Goal: Task Accomplishment & Management: Manage account settings

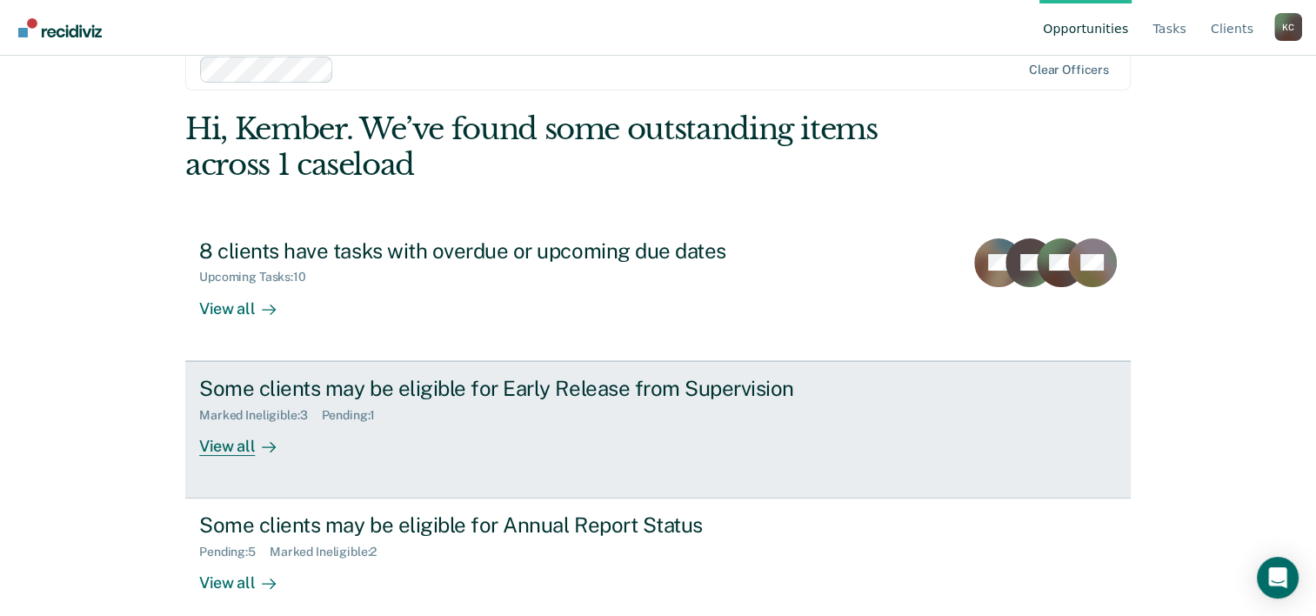
scroll to position [53, 0]
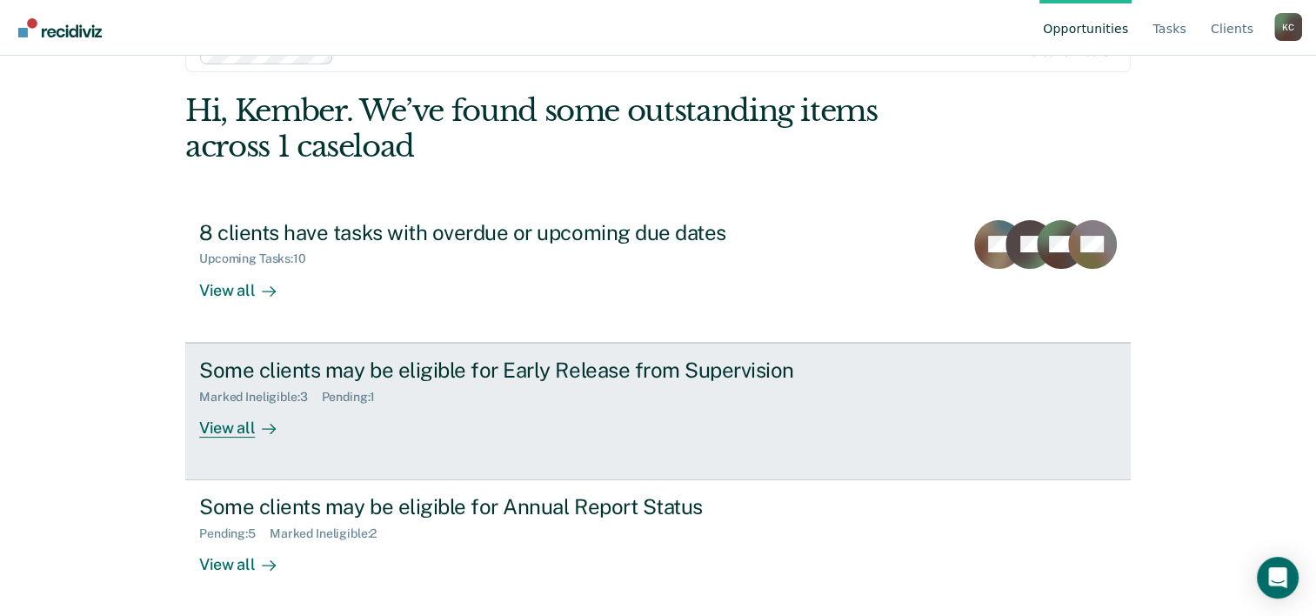
click at [546, 407] on div "Some clients may be eligible for Early Release from Supervision Marked Ineligib…" at bounding box center [525, 397] width 652 height 80
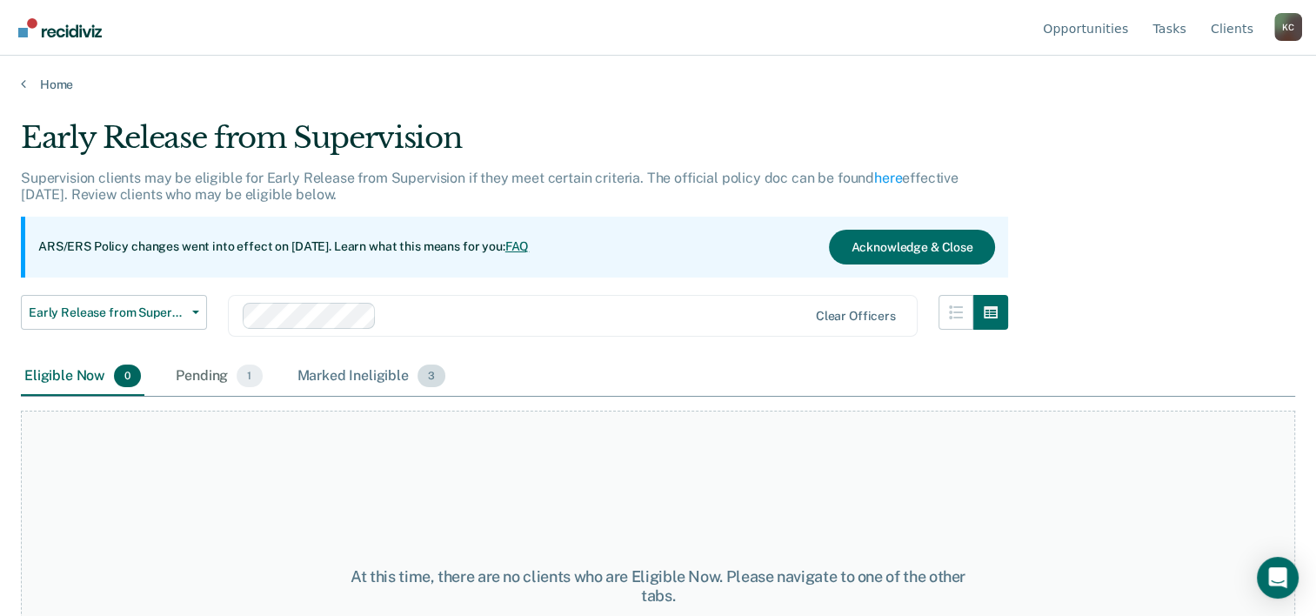
click at [392, 372] on div "Marked Ineligible 3" at bounding box center [372, 376] width 156 height 38
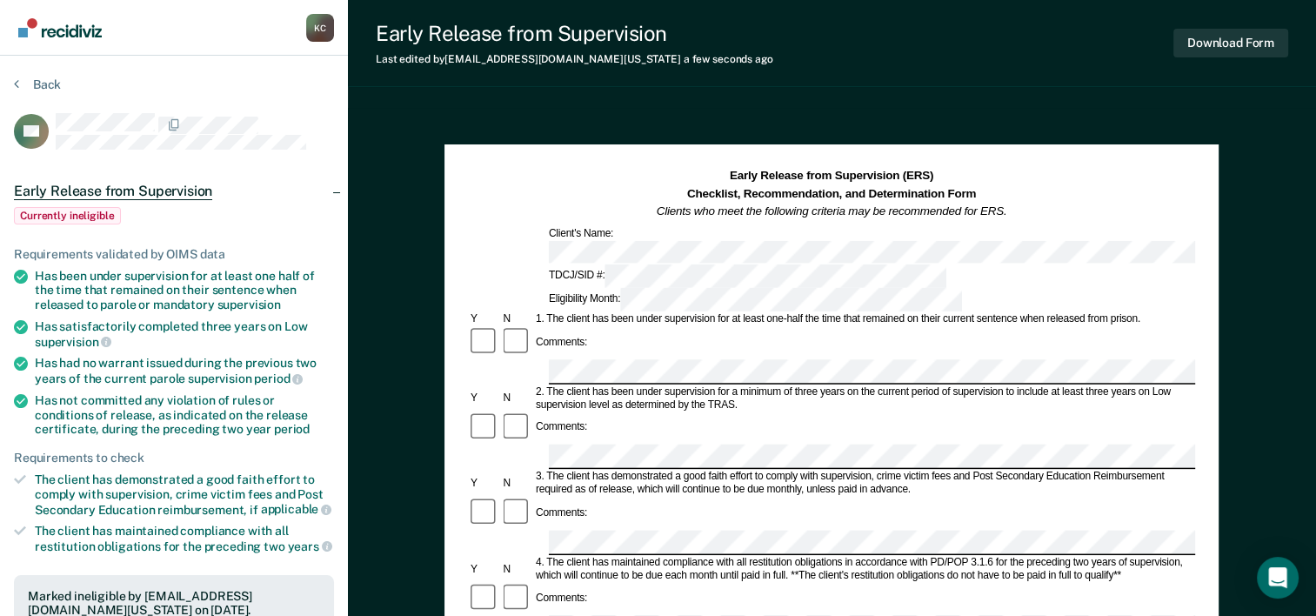
click at [521, 497] on div at bounding box center [517, 513] width 32 height 33
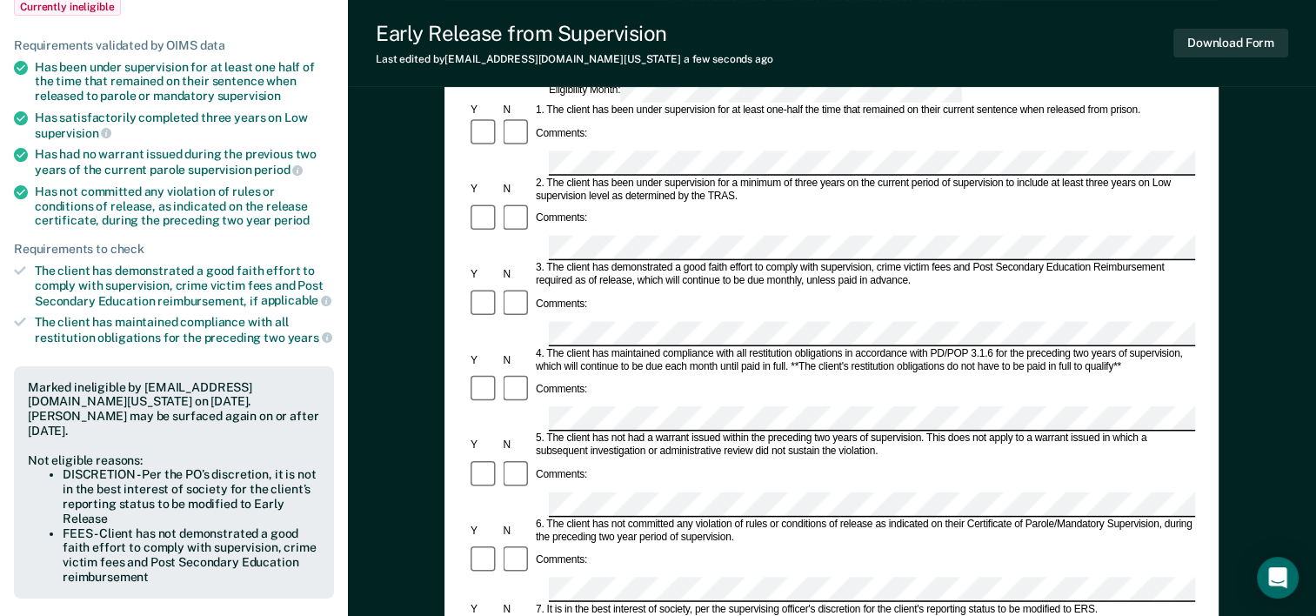
scroll to position [150, 0]
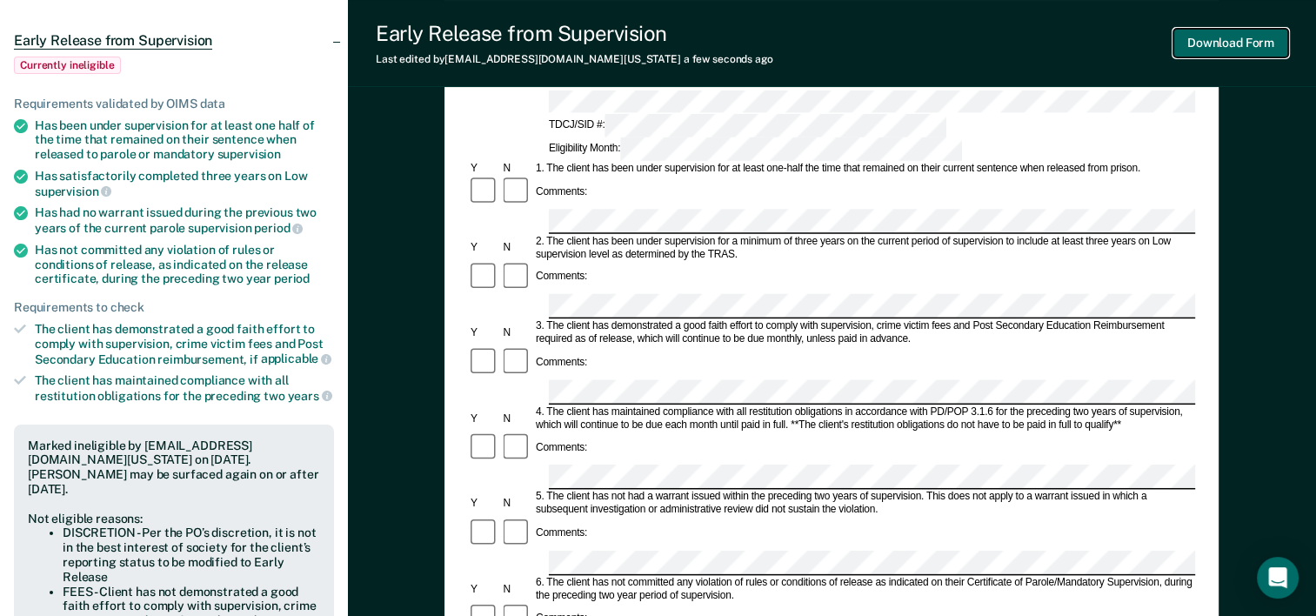
click at [1228, 42] on button "Download Form" at bounding box center [1230, 43] width 115 height 29
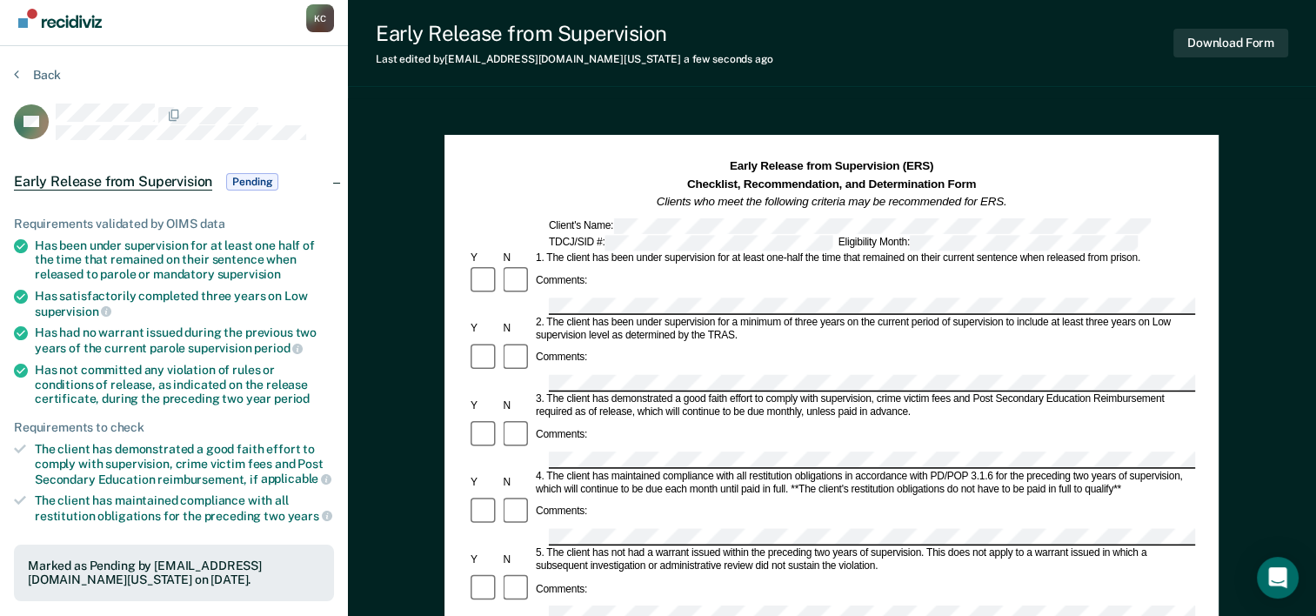
scroll to position [0, 0]
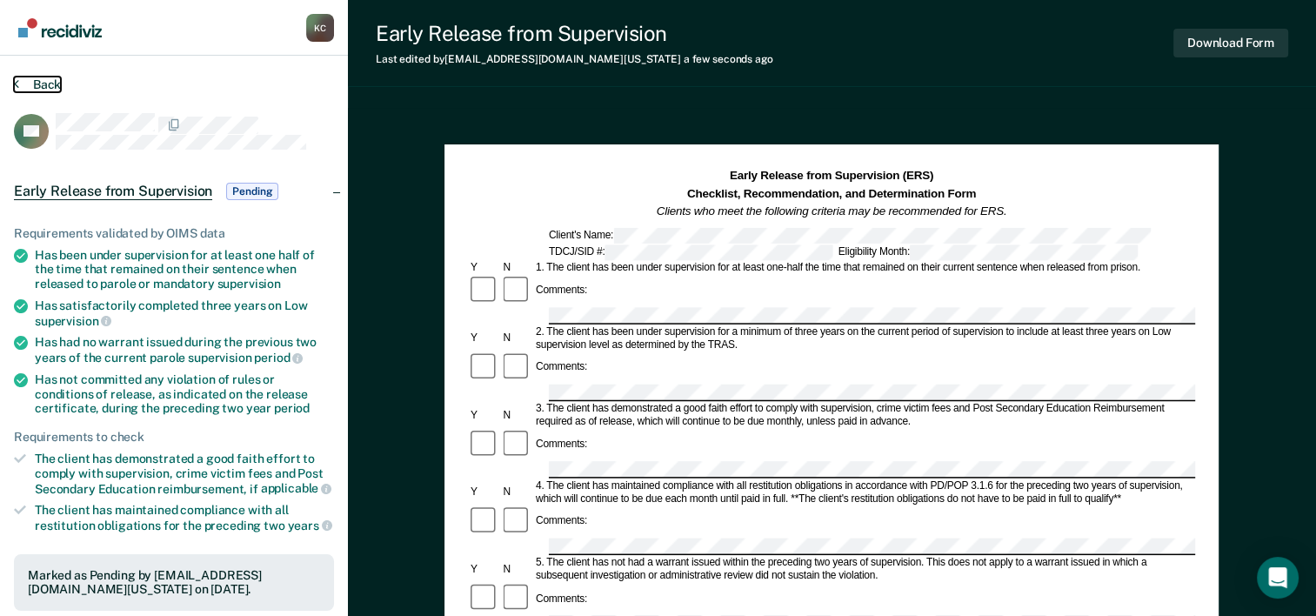
click at [23, 80] on button "Back" at bounding box center [37, 85] width 47 height 16
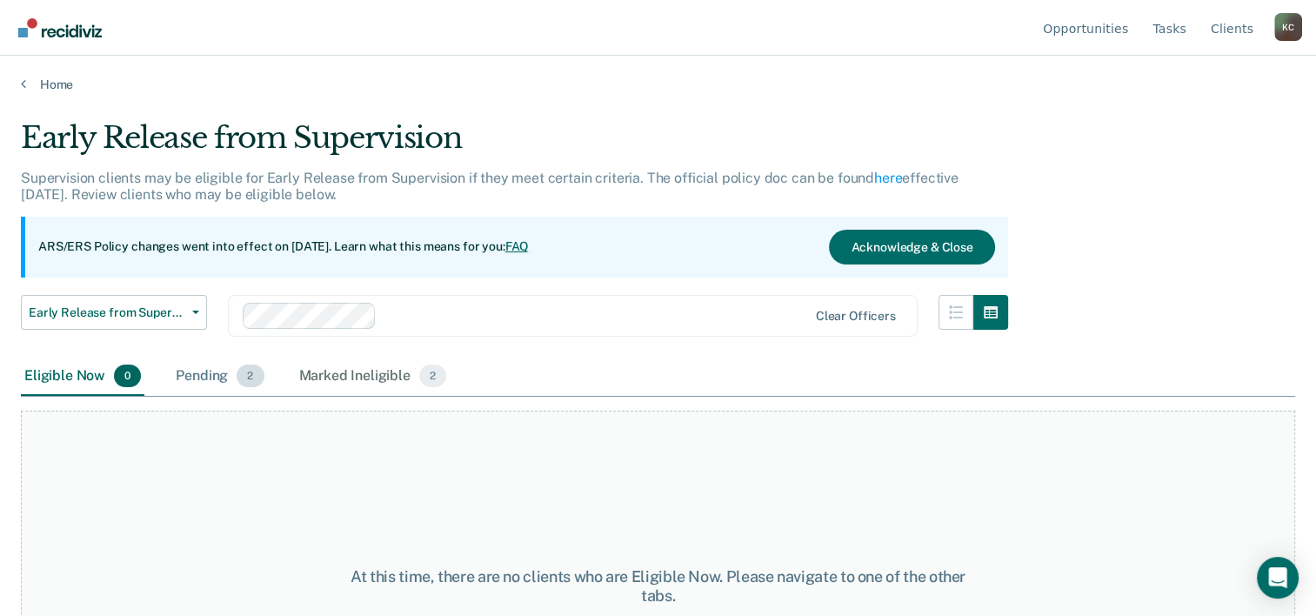
click at [228, 370] on div "Pending 2" at bounding box center [219, 376] width 95 height 38
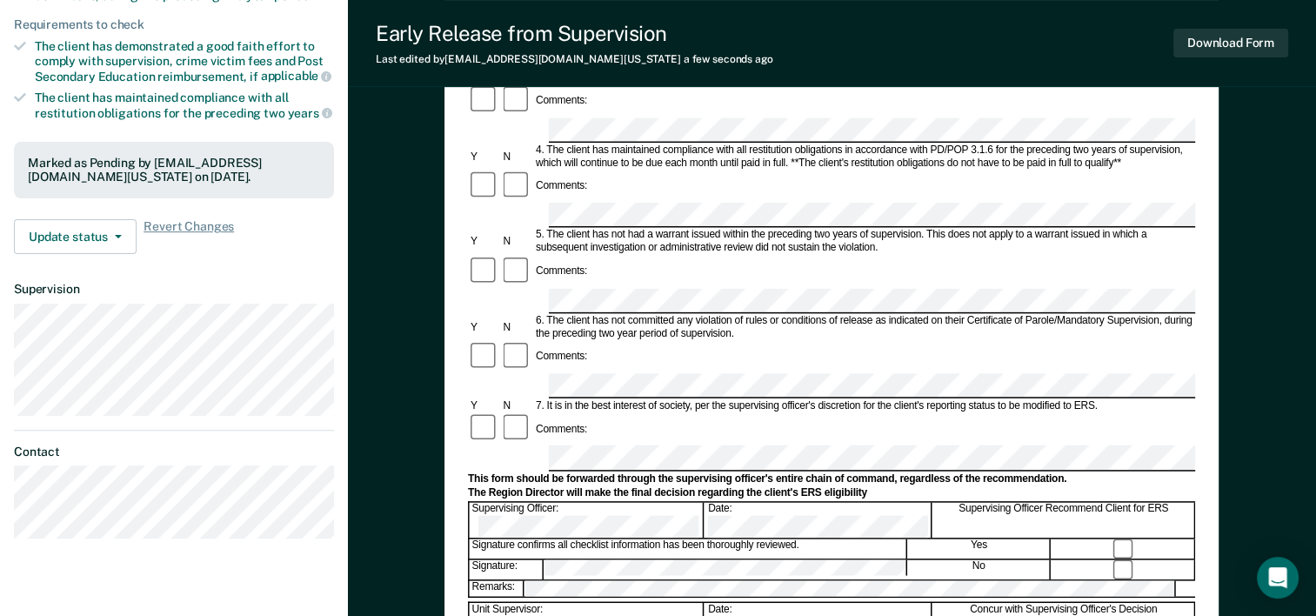
scroll to position [435, 0]
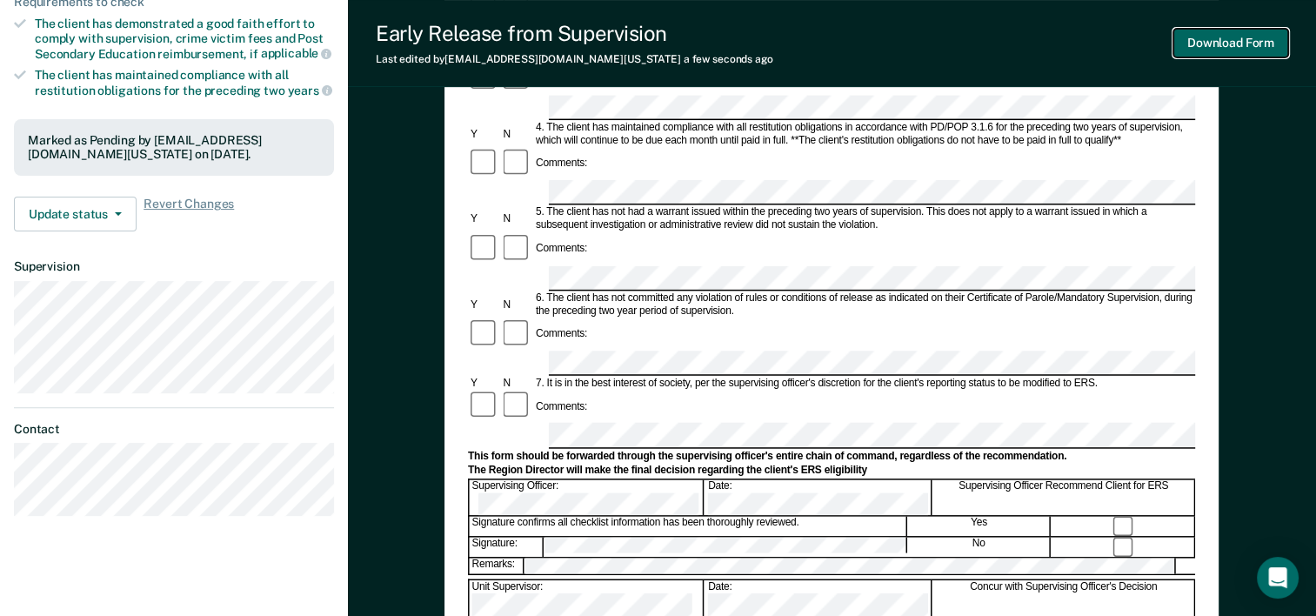
click at [1266, 35] on button "Download Form" at bounding box center [1230, 43] width 115 height 29
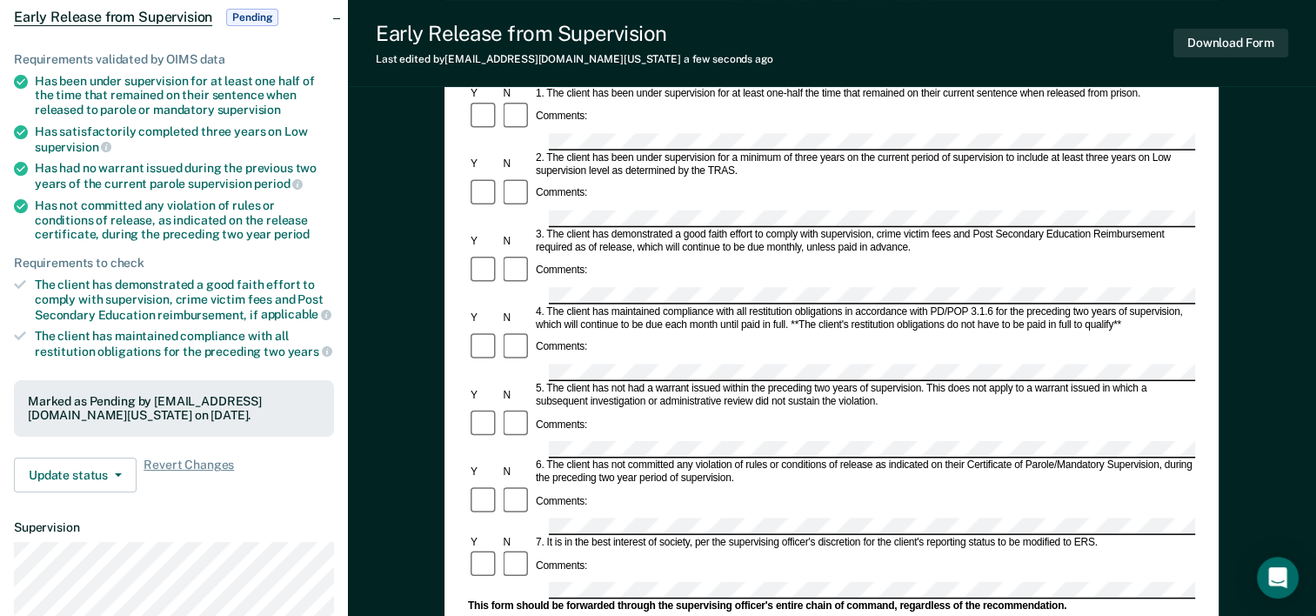
scroll to position [0, 0]
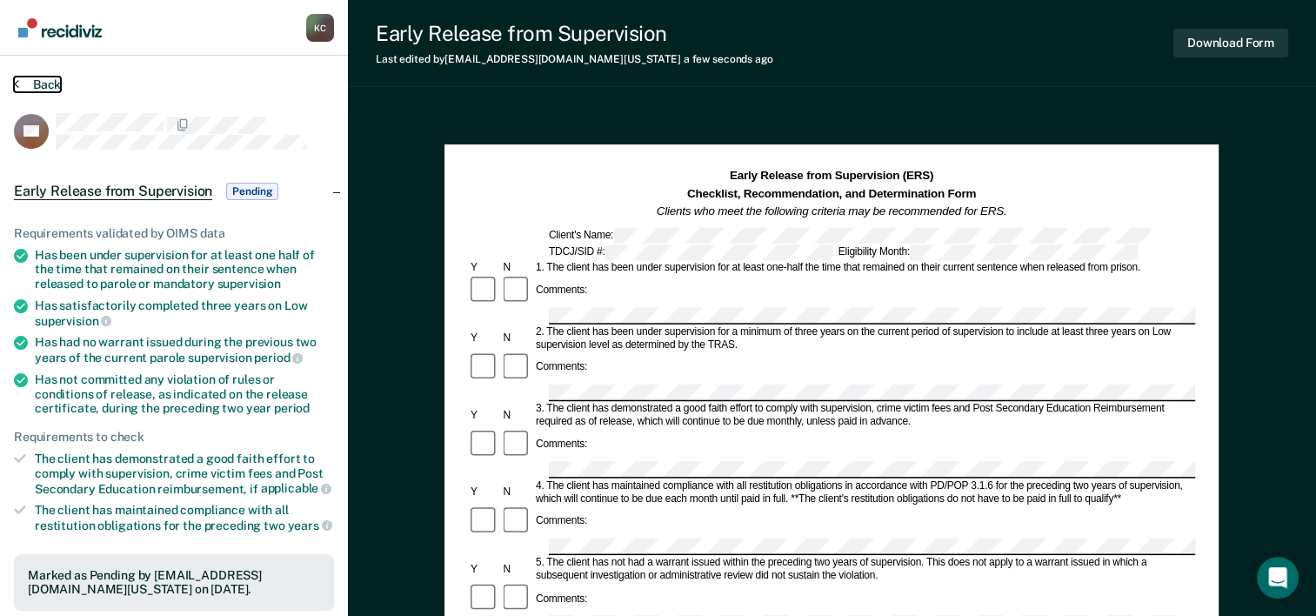
click at [44, 77] on button "Back" at bounding box center [37, 85] width 47 height 16
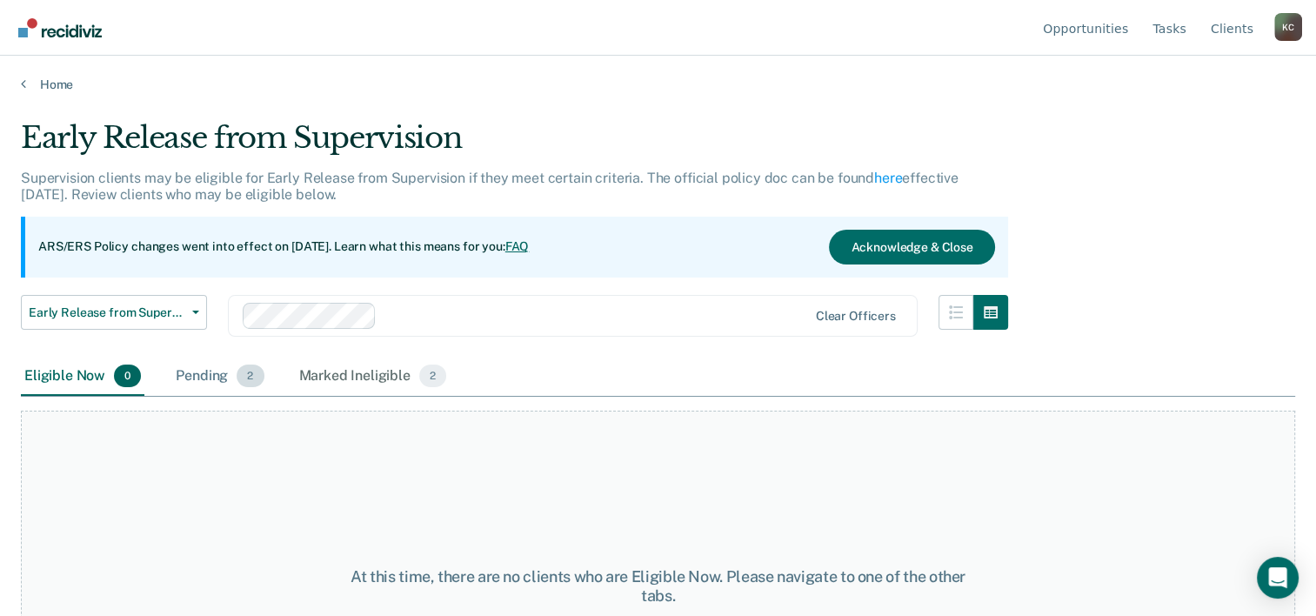
click at [249, 378] on span "2" at bounding box center [250, 375] width 27 height 23
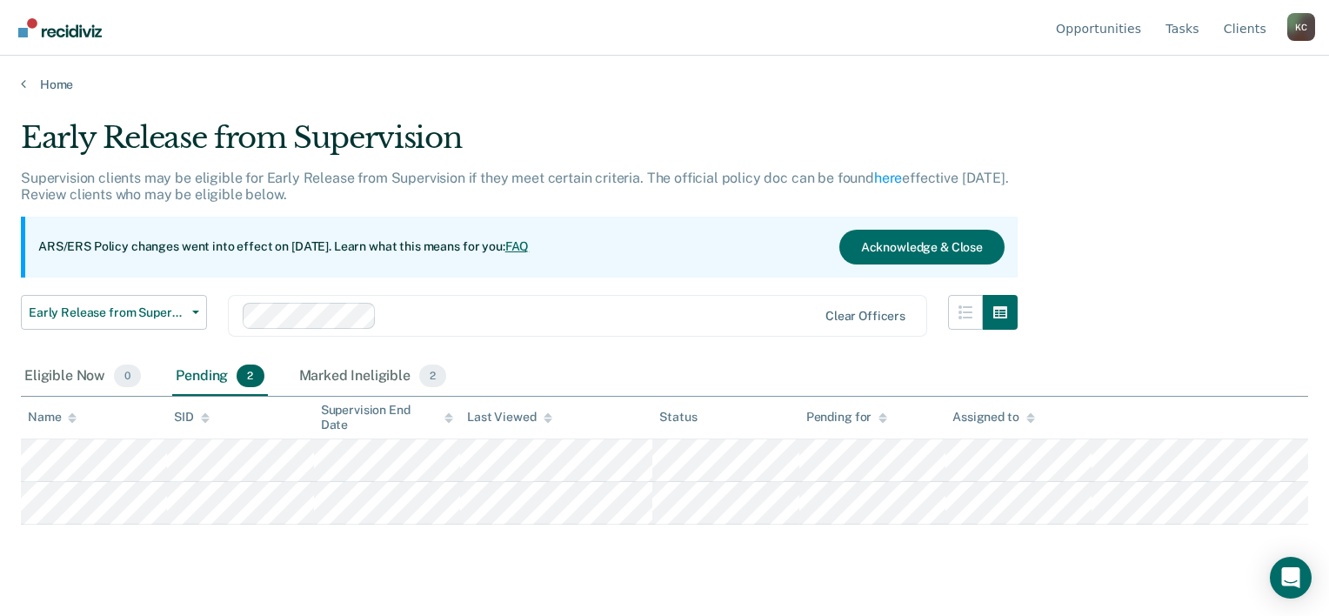
click at [226, 378] on div "Pending 2" at bounding box center [219, 376] width 95 height 38
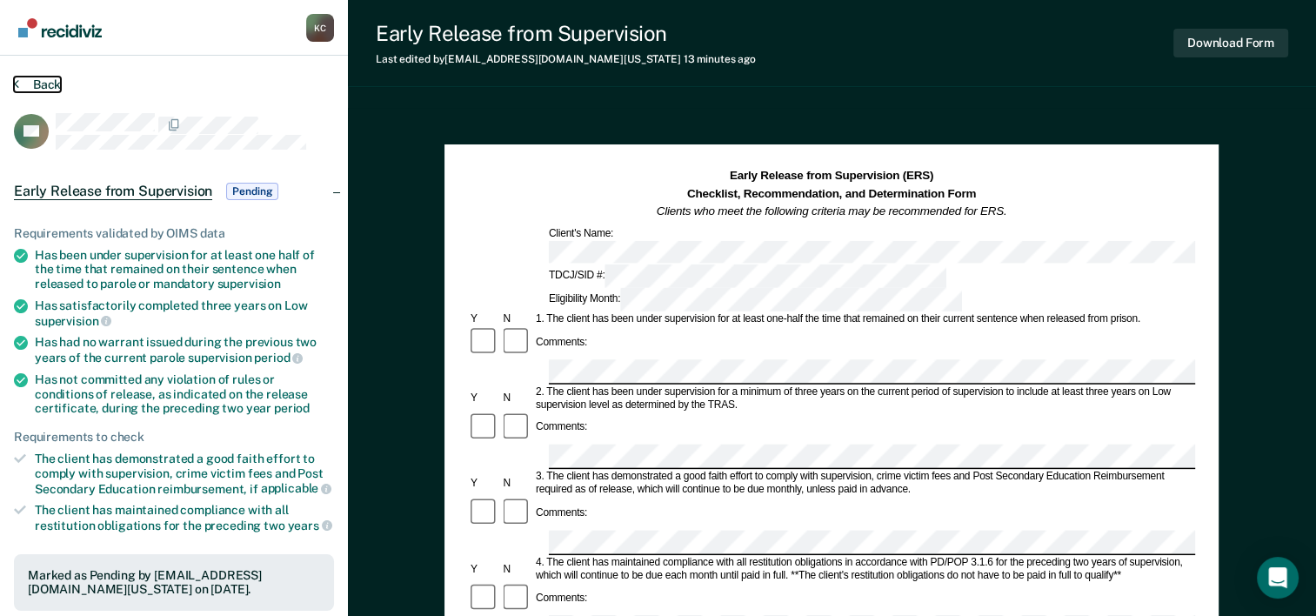
click at [49, 83] on button "Back" at bounding box center [37, 85] width 47 height 16
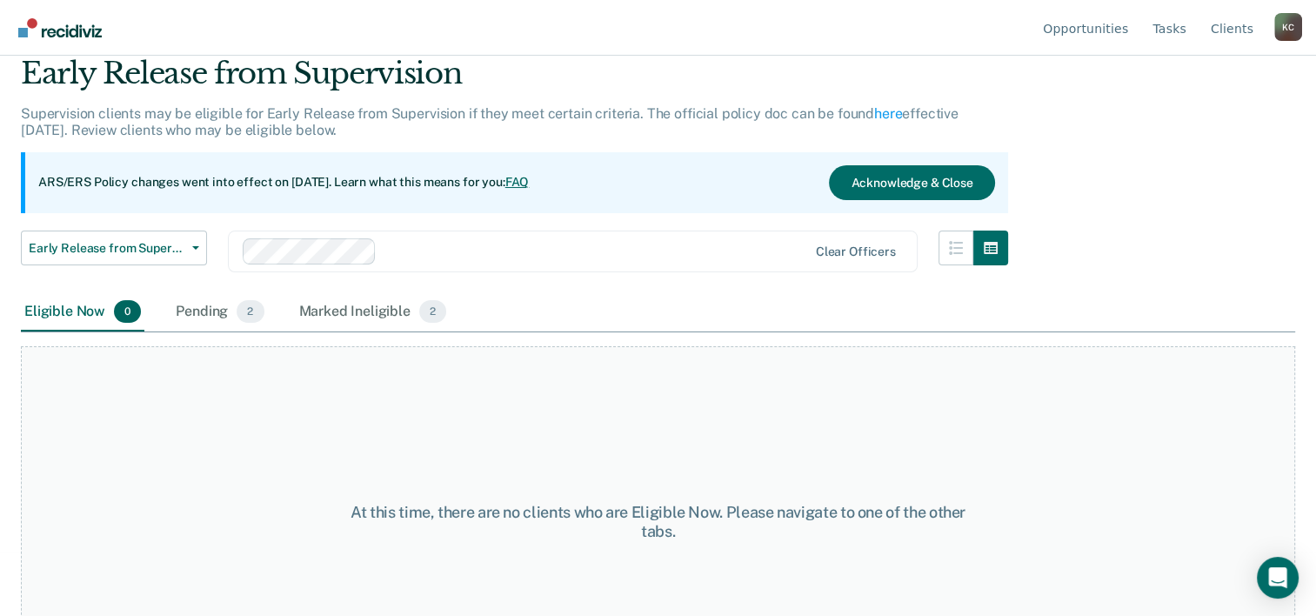
scroll to position [87, 0]
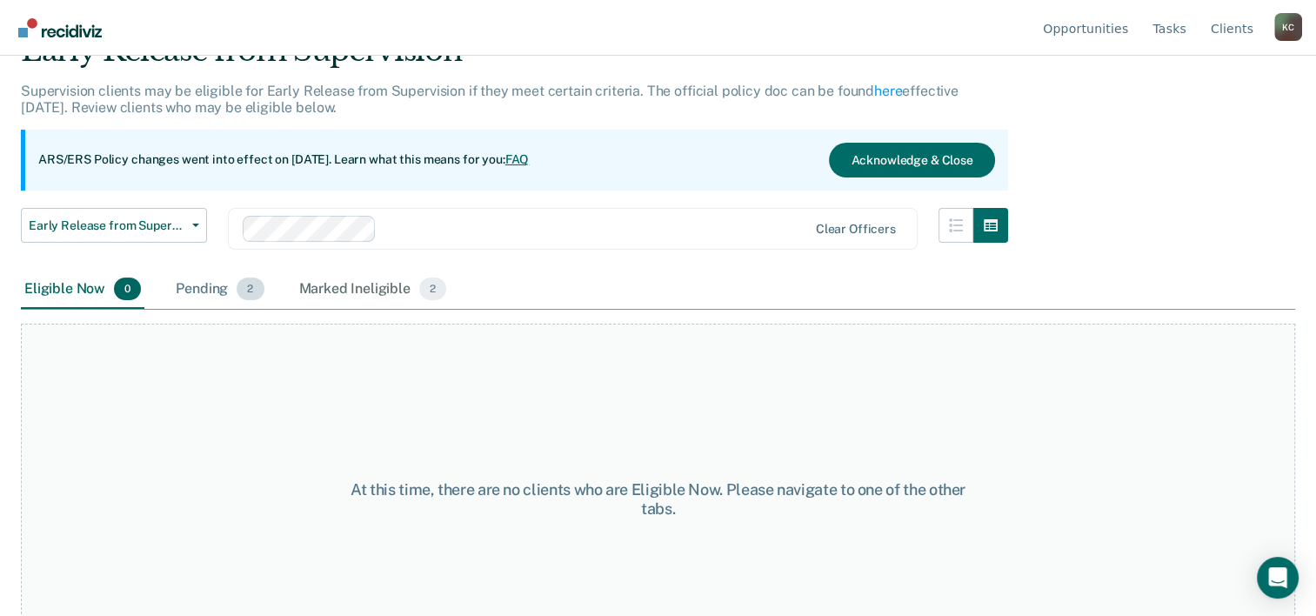
click at [238, 284] on span "2" at bounding box center [250, 288] width 27 height 23
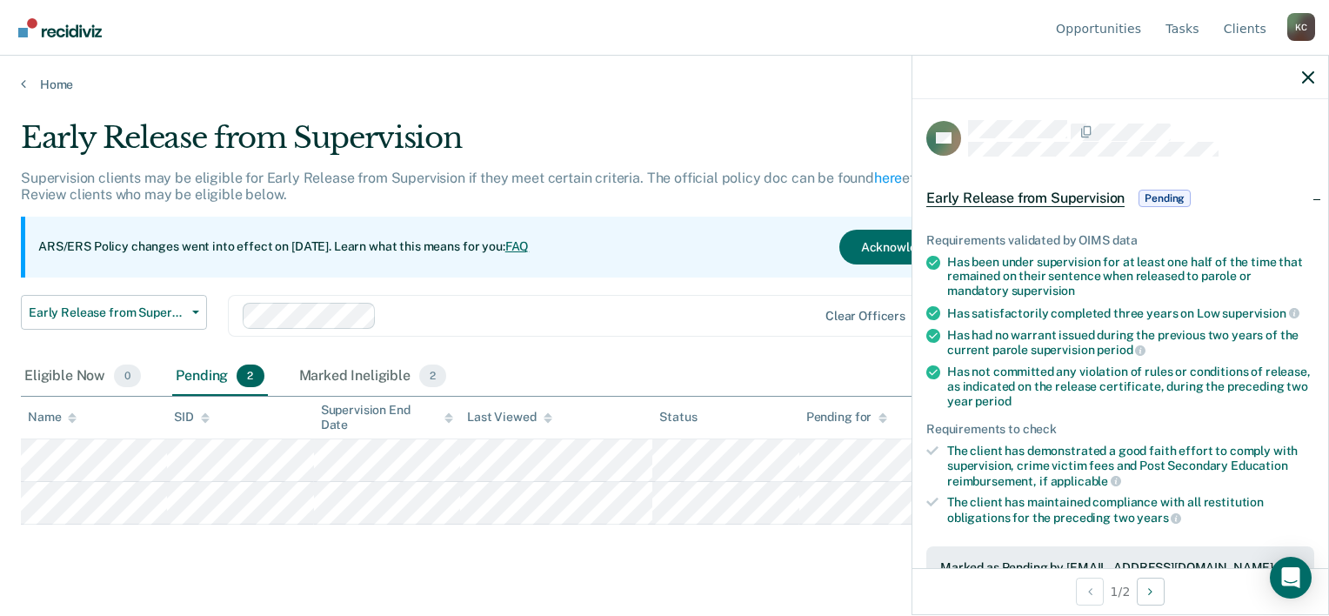
scroll to position [404, 0]
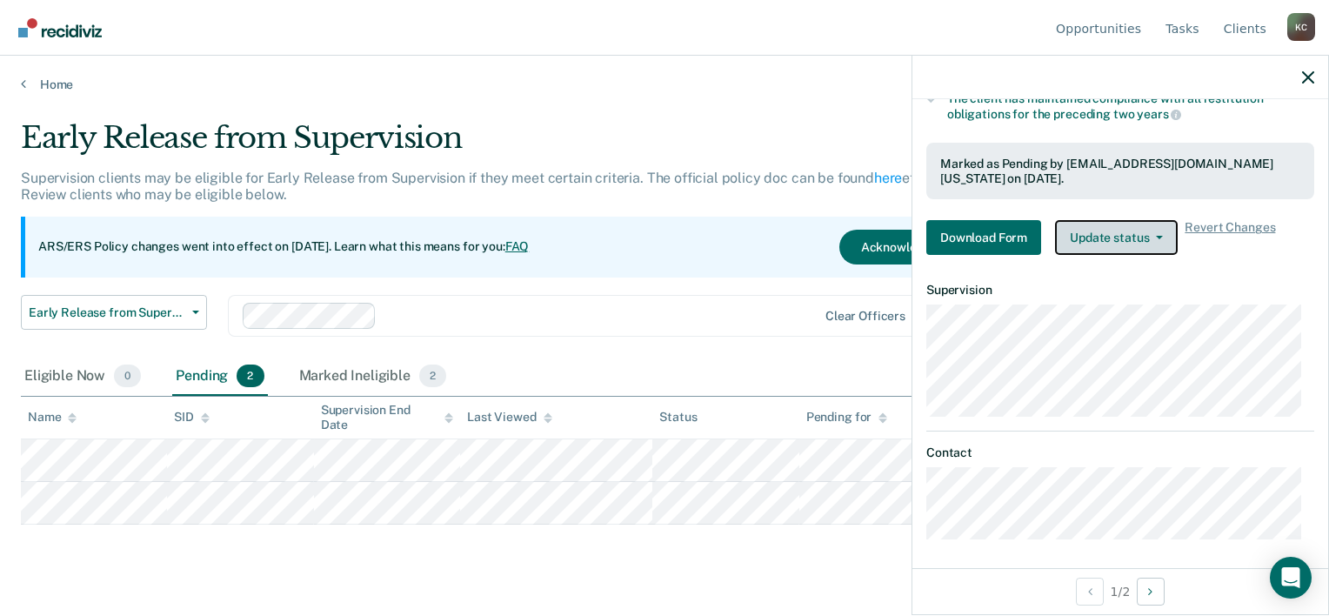
click at [1139, 236] on button "Update status" at bounding box center [1116, 237] width 123 height 35
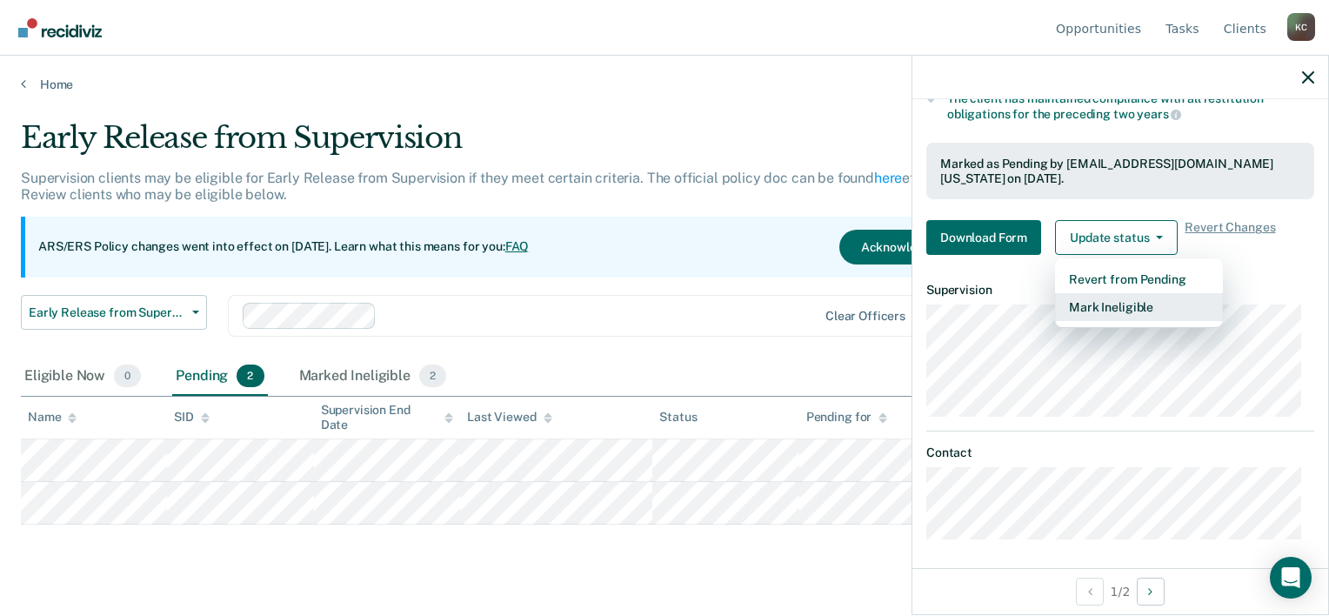
click at [1138, 298] on button "Mark Ineligible" at bounding box center [1139, 307] width 168 height 28
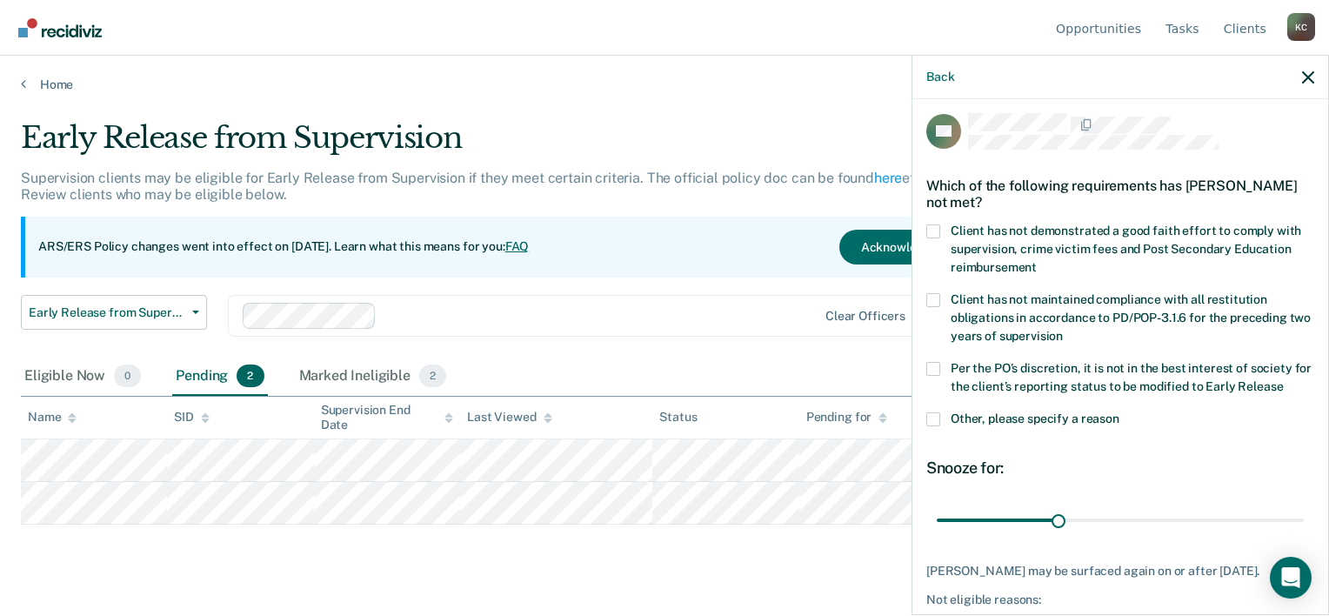
scroll to position [0, 0]
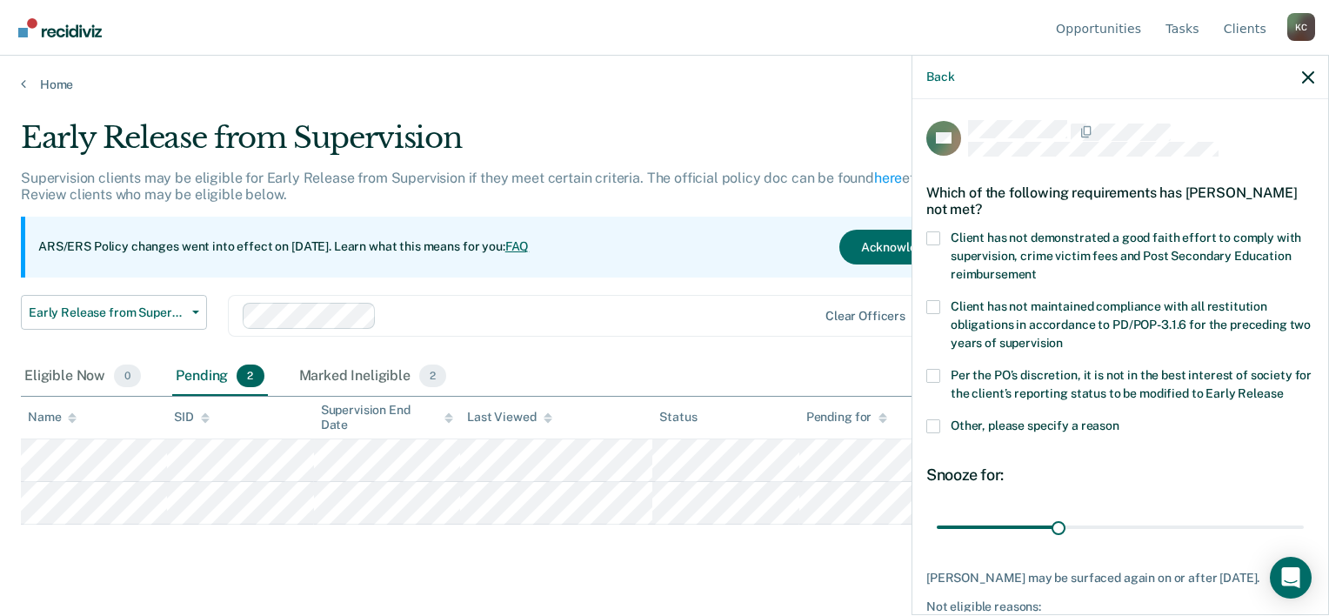
click at [938, 235] on span at bounding box center [933, 238] width 14 height 14
click at [1037, 268] on input "Client has not demonstrated a good faith effort to comply with supervision, cri…" at bounding box center [1037, 268] width 0 height 0
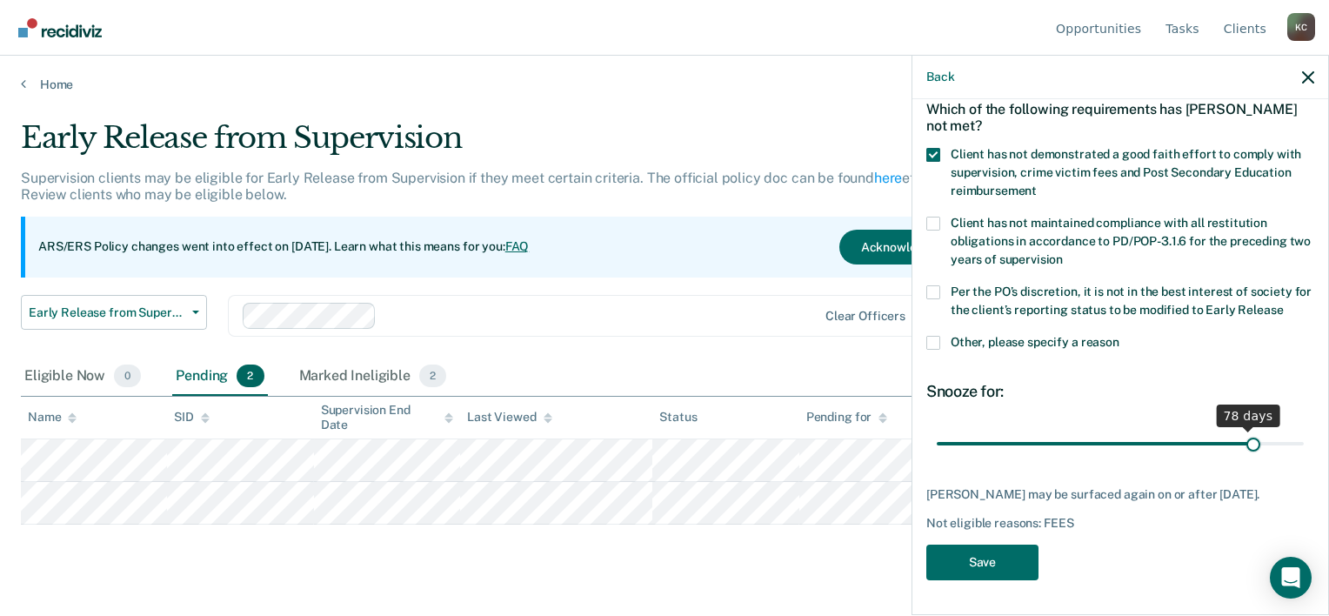
scroll to position [81, 0]
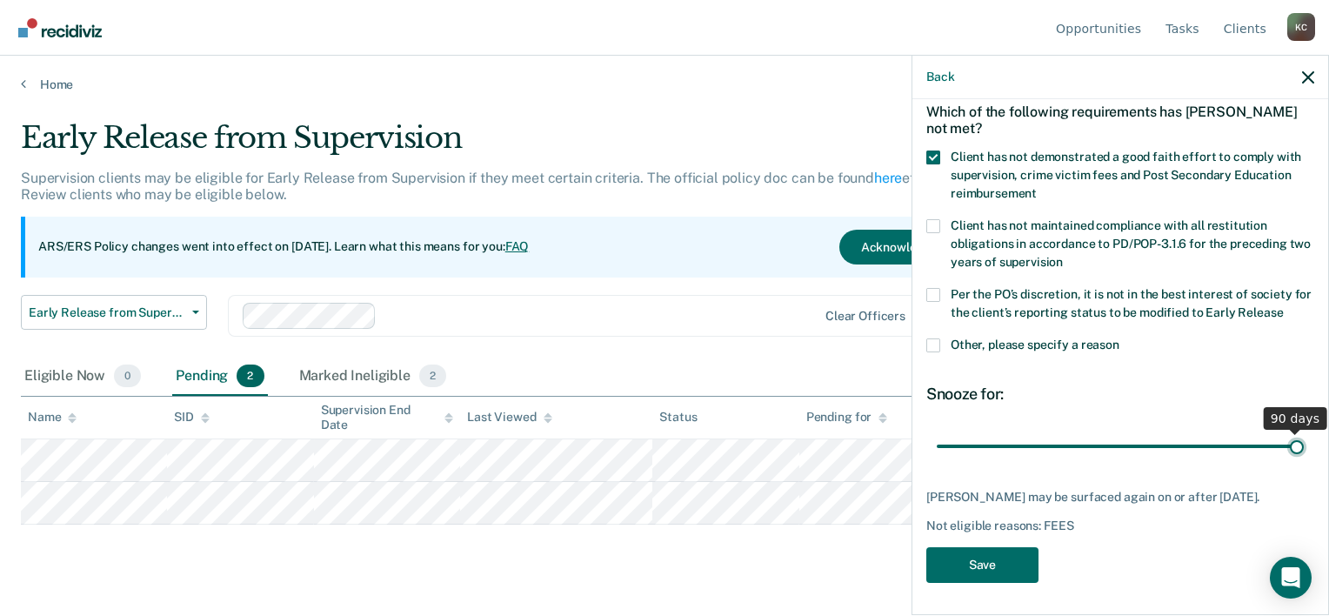
drag, startPoint x: 1052, startPoint y: 428, endPoint x: 1291, endPoint y: 427, distance: 238.3
type input "90"
click at [1291, 431] on input "range" at bounding box center [1120, 446] width 367 height 30
click at [1023, 557] on button "Save" at bounding box center [982, 565] width 112 height 36
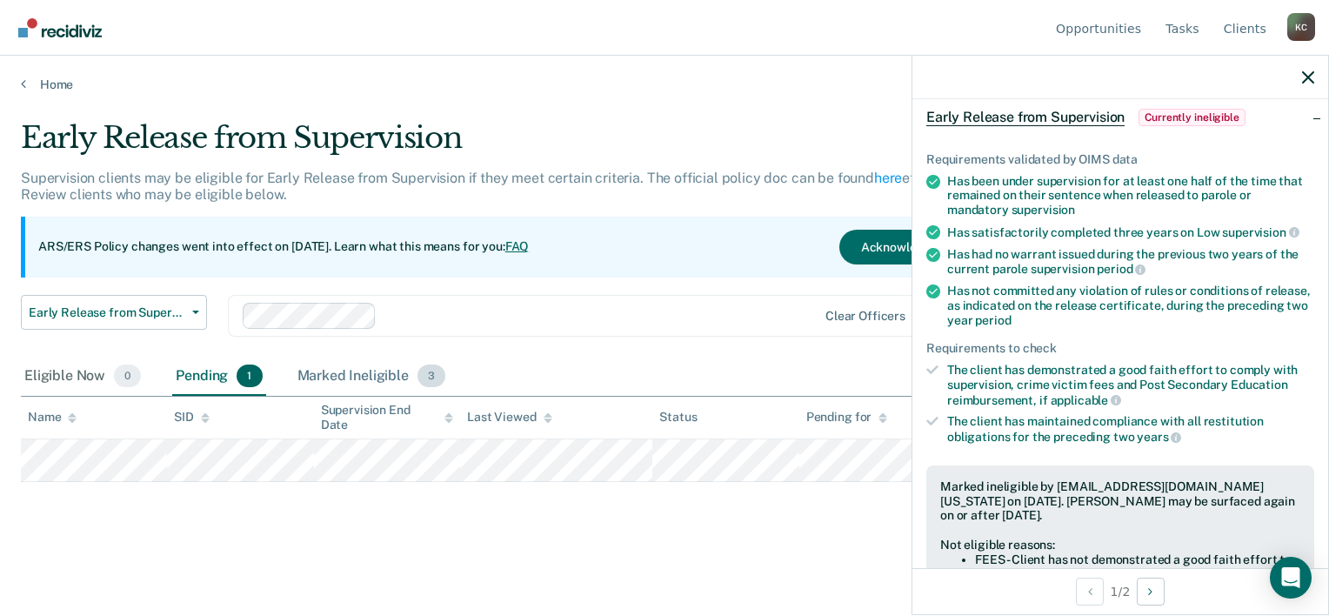
click at [323, 376] on div "Marked Ineligible 3" at bounding box center [372, 376] width 156 height 38
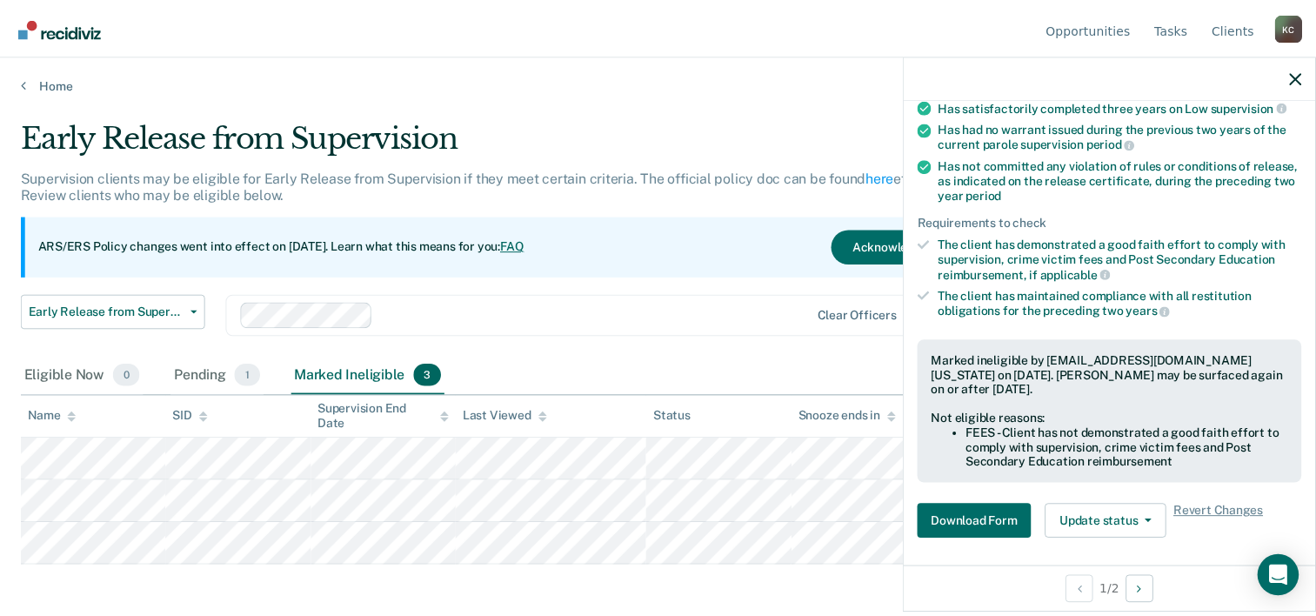
scroll to position [491, 0]
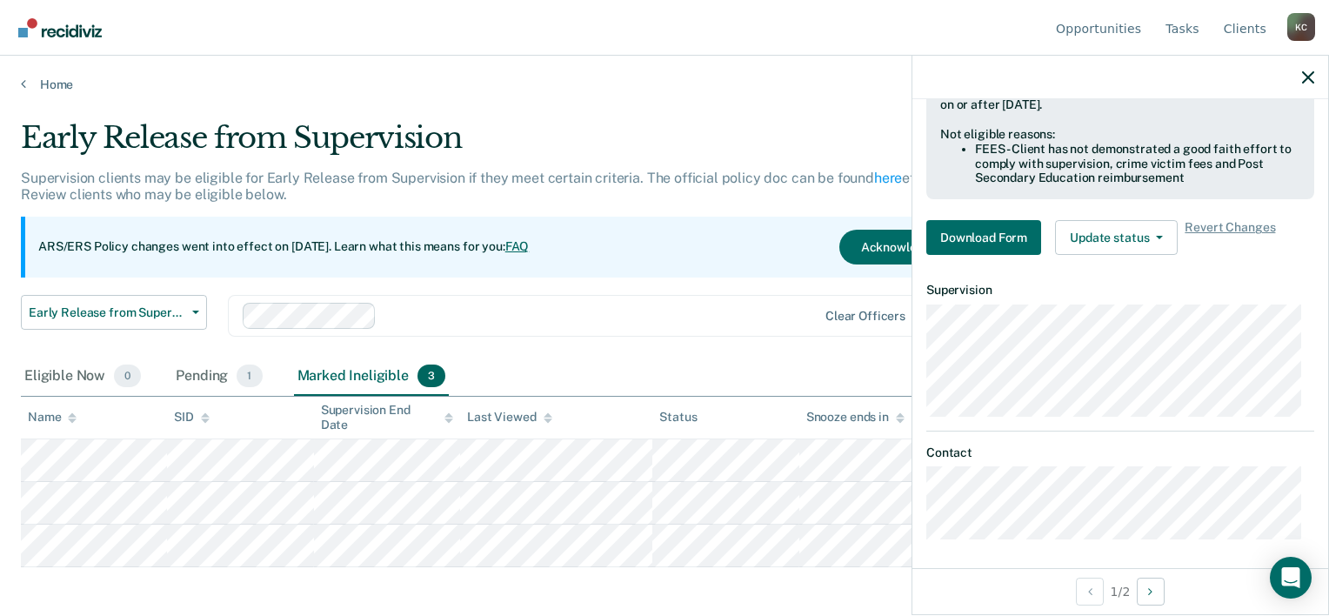
click at [1299, 77] on div at bounding box center [1120, 77] width 416 height 43
click at [1310, 78] on icon "button" at bounding box center [1308, 77] width 12 height 12
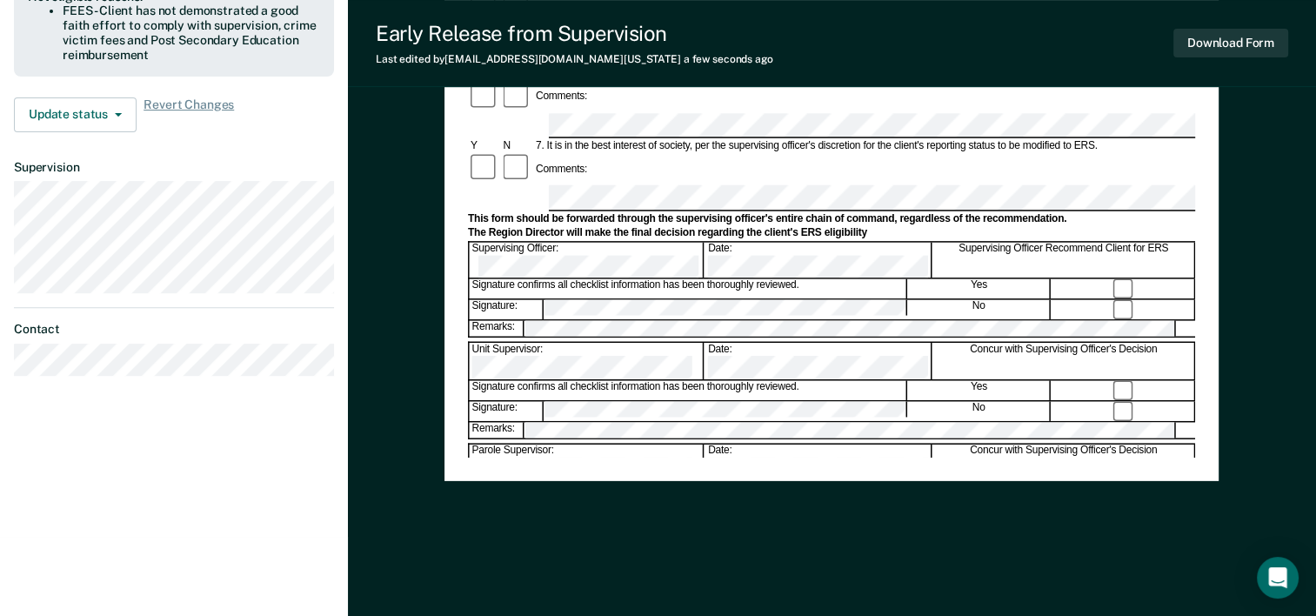
scroll to position [324, 0]
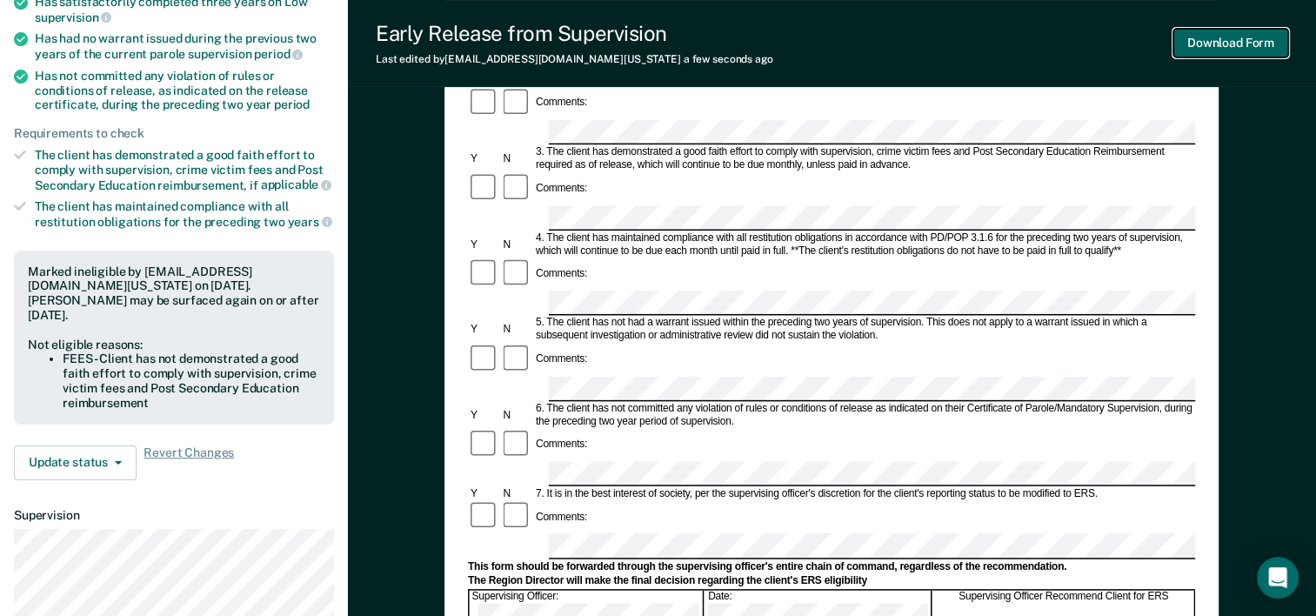
click at [1239, 50] on button "Download Form" at bounding box center [1230, 43] width 115 height 29
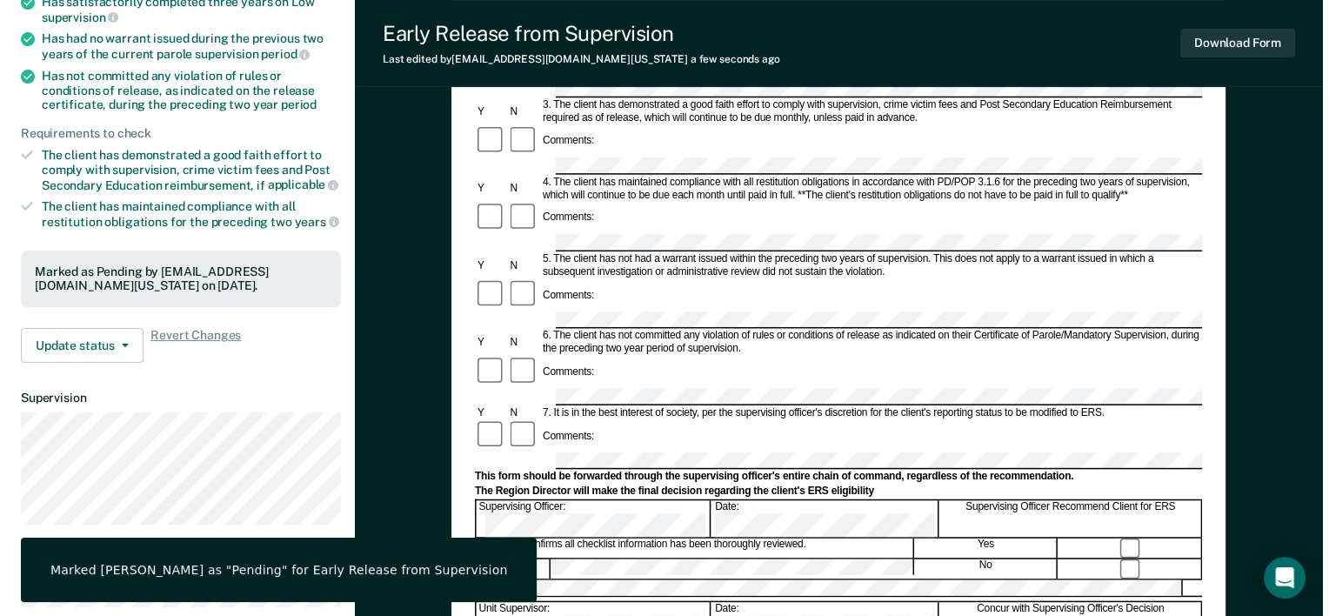
scroll to position [0, 0]
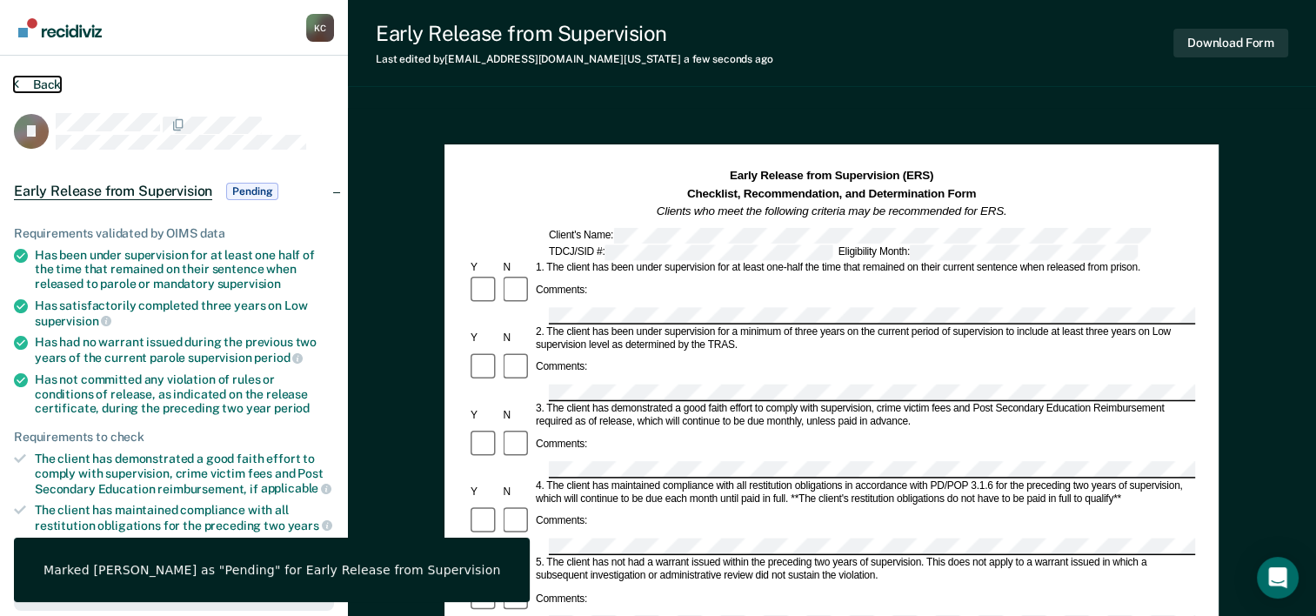
click at [44, 82] on button "Back" at bounding box center [37, 85] width 47 height 16
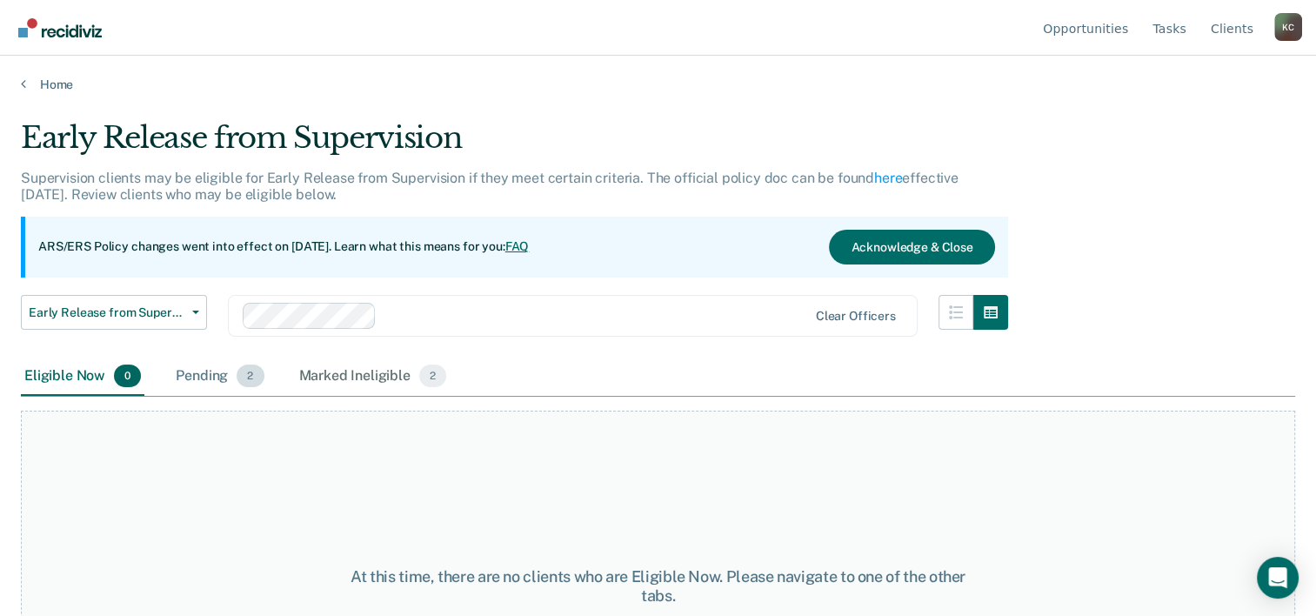
click at [191, 373] on div "Pending 2" at bounding box center [219, 376] width 95 height 38
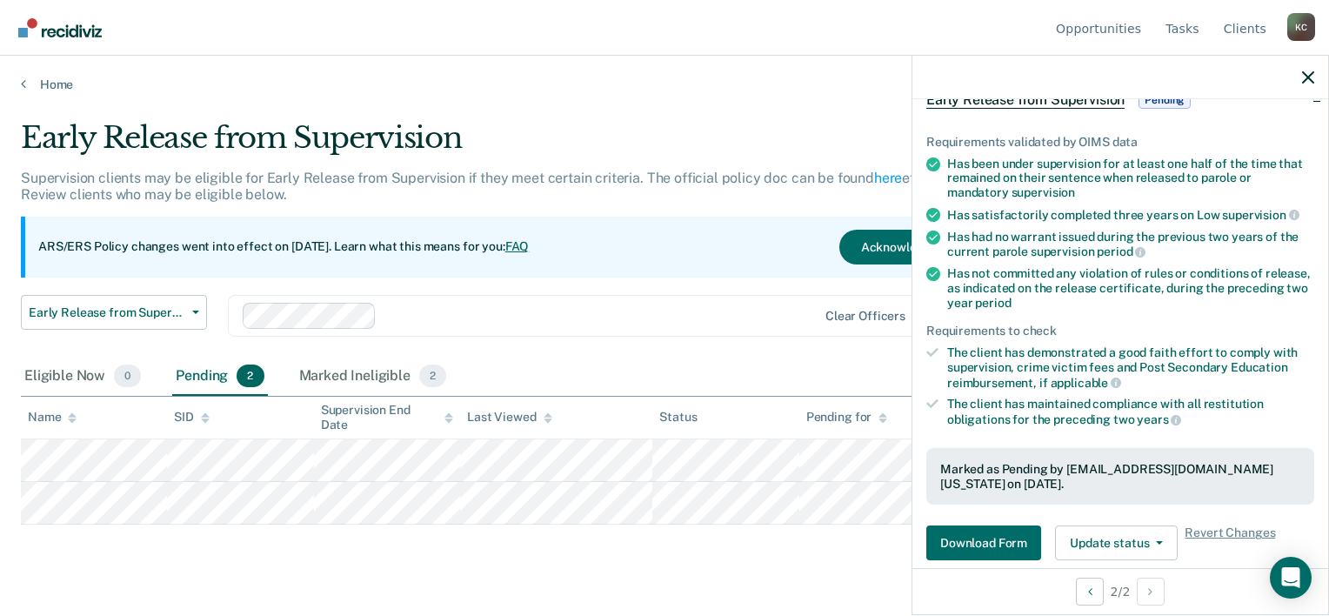
scroll to position [364, 0]
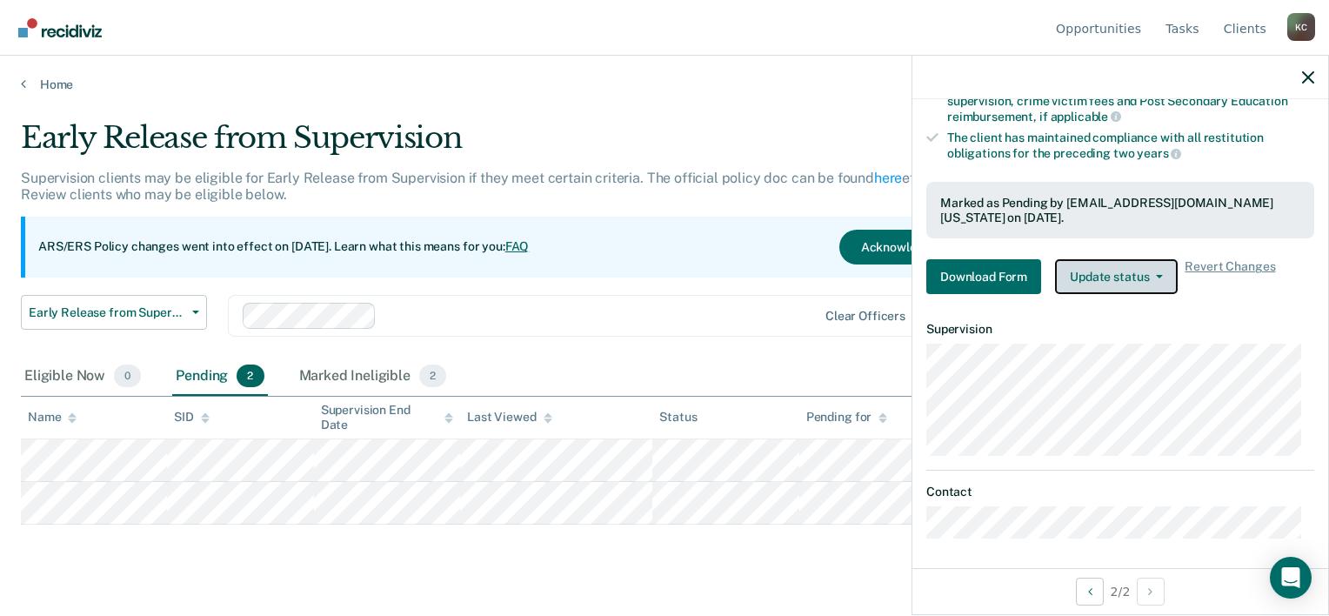
click at [1118, 263] on button "Update status" at bounding box center [1116, 276] width 123 height 35
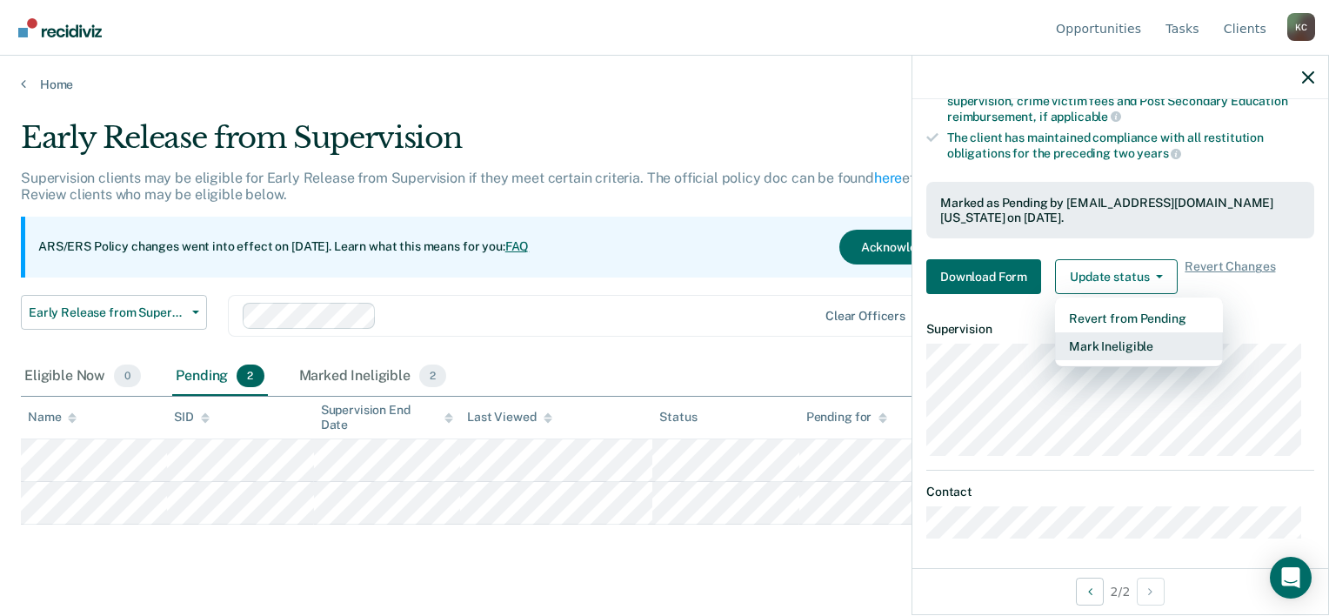
click at [1114, 335] on button "Mark Ineligible" at bounding box center [1139, 346] width 168 height 28
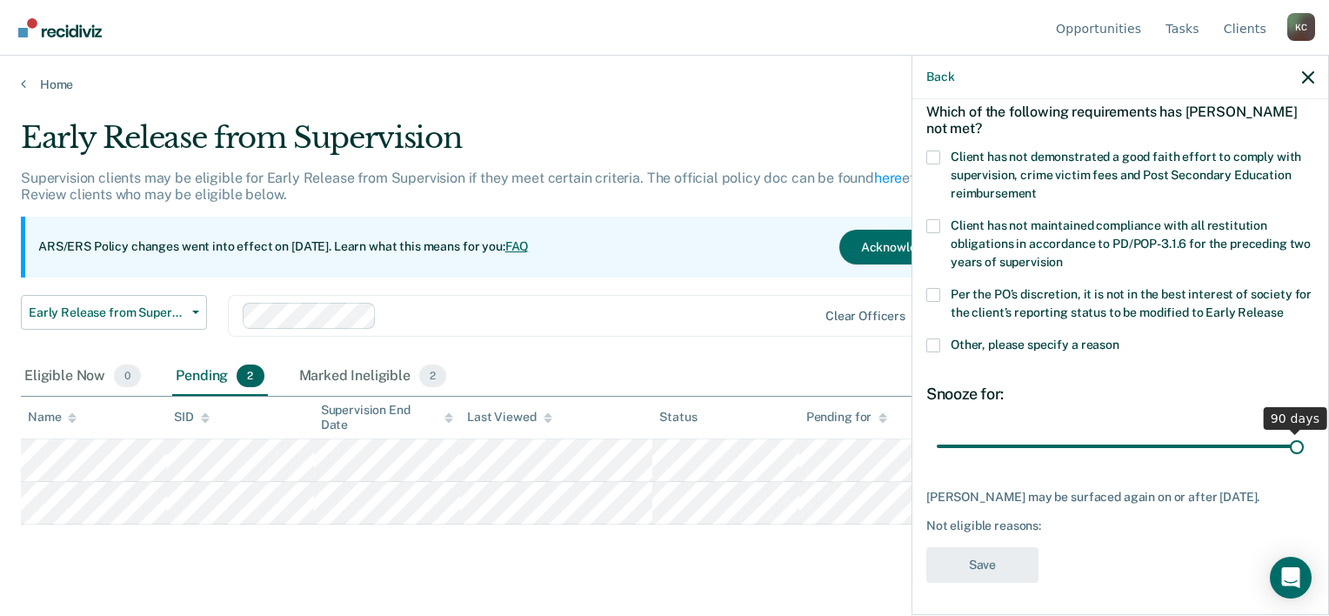
drag, startPoint x: 1055, startPoint y: 426, endPoint x: 1302, endPoint y: 424, distance: 247.0
type input "90"
click at [1302, 431] on input "range" at bounding box center [1120, 446] width 367 height 30
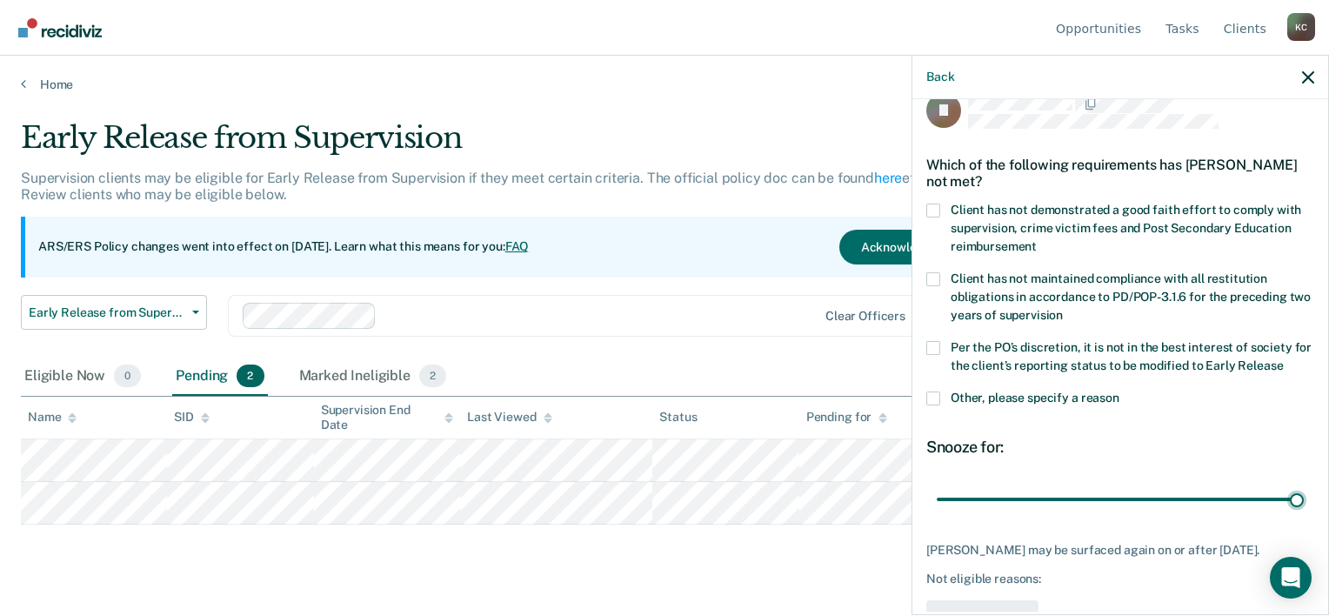
scroll to position [0, 0]
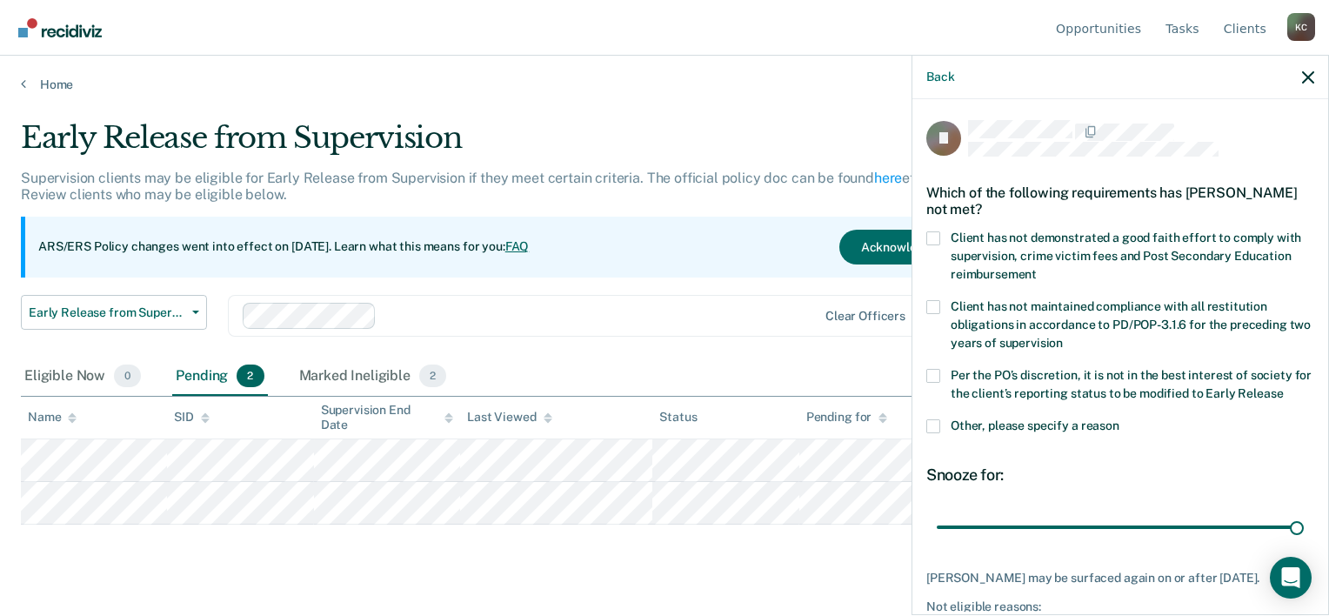
click at [939, 237] on span at bounding box center [933, 238] width 14 height 14
click at [1037, 268] on input "Client has not demonstrated a good faith effort to comply with supervision, cri…" at bounding box center [1037, 268] width 0 height 0
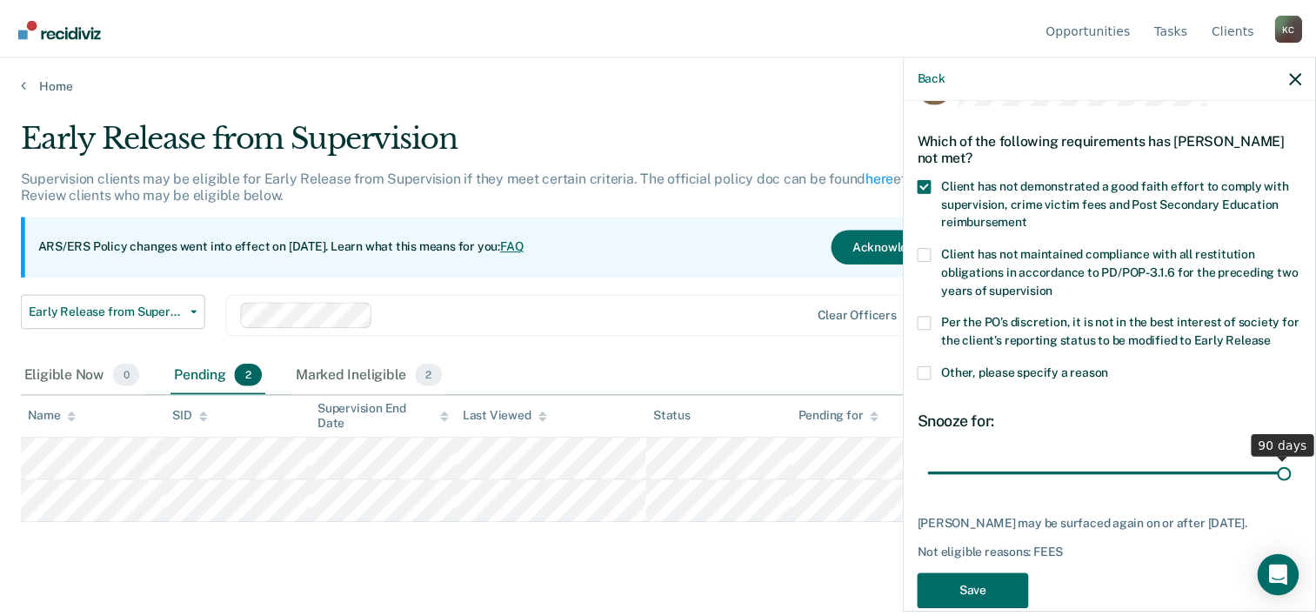
scroll to position [81, 0]
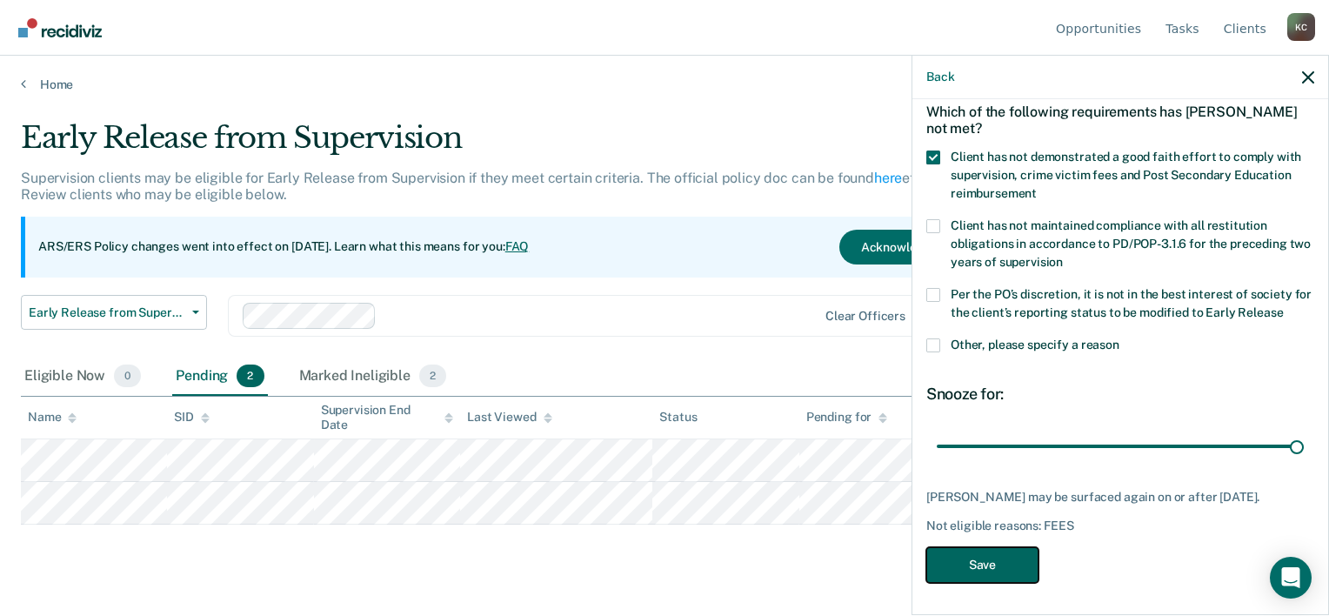
click at [1008, 555] on button "Save" at bounding box center [982, 565] width 112 height 36
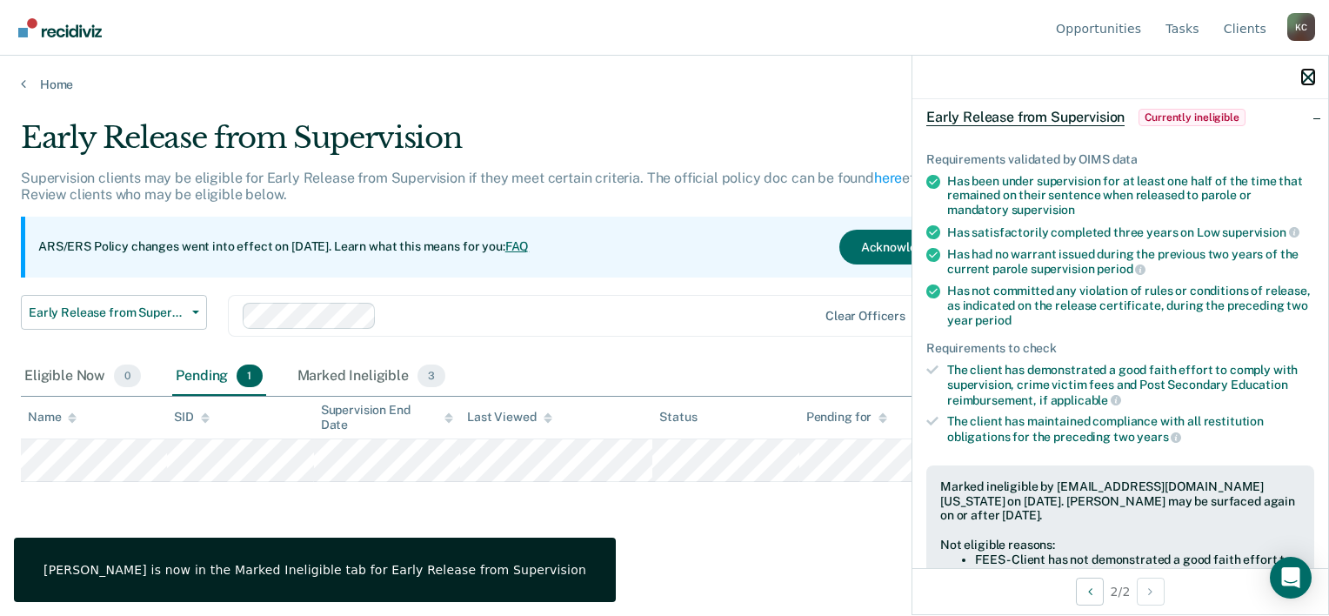
click at [1306, 77] on icon "button" at bounding box center [1308, 77] width 12 height 12
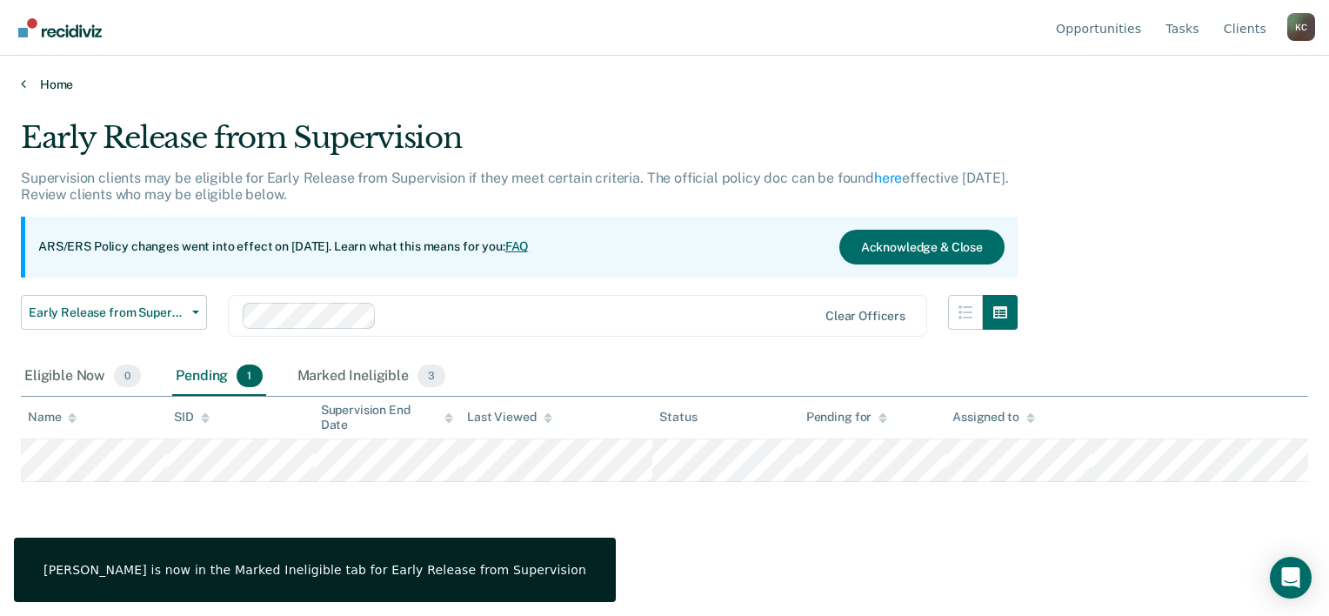
click at [60, 88] on link "Home" at bounding box center [664, 85] width 1287 height 16
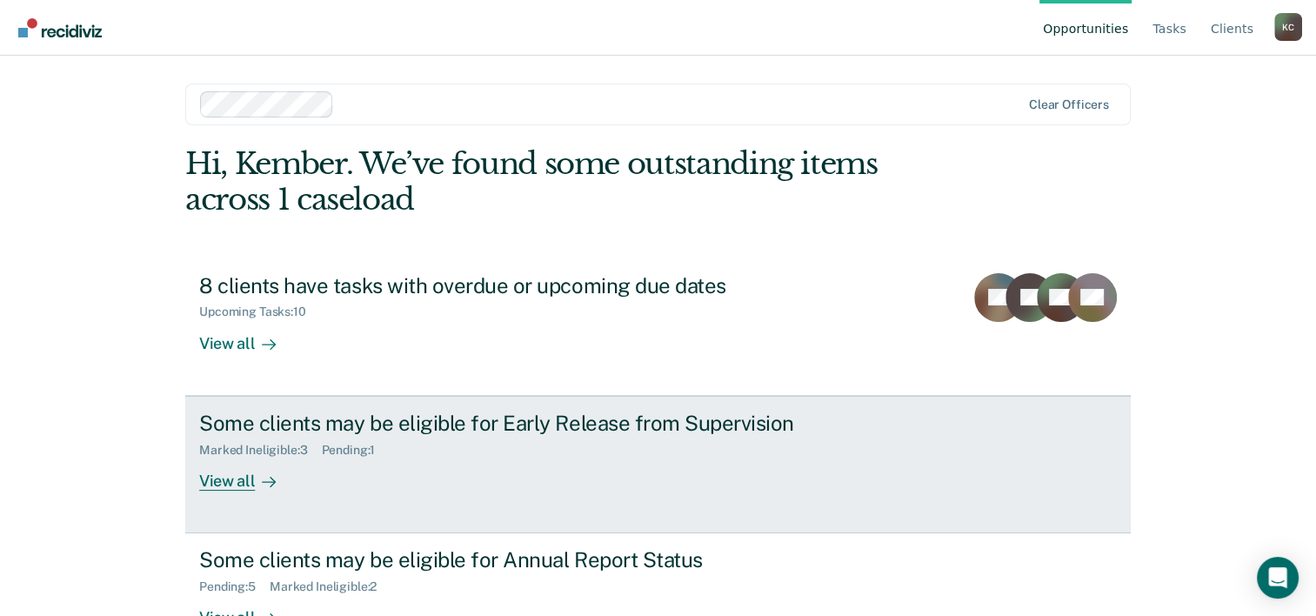
click at [748, 465] on div "Some clients may be eligible for Early Release from Supervision Marked Ineligib…" at bounding box center [525, 450] width 652 height 80
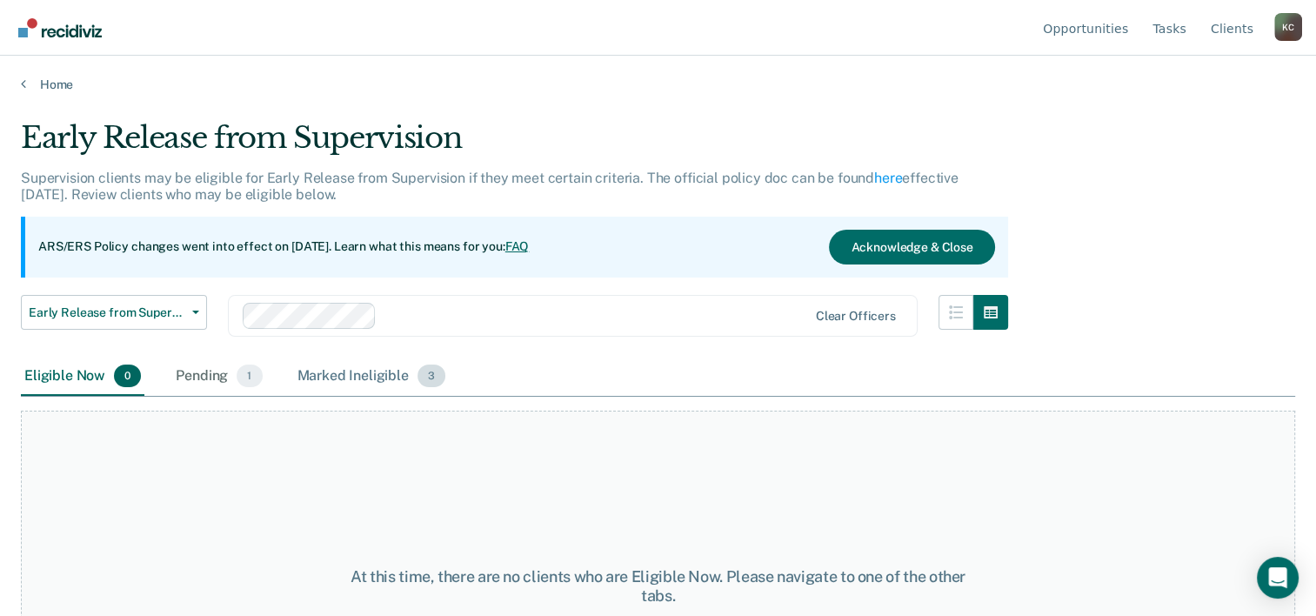
click at [381, 370] on div "Marked Ineligible 3" at bounding box center [372, 376] width 156 height 38
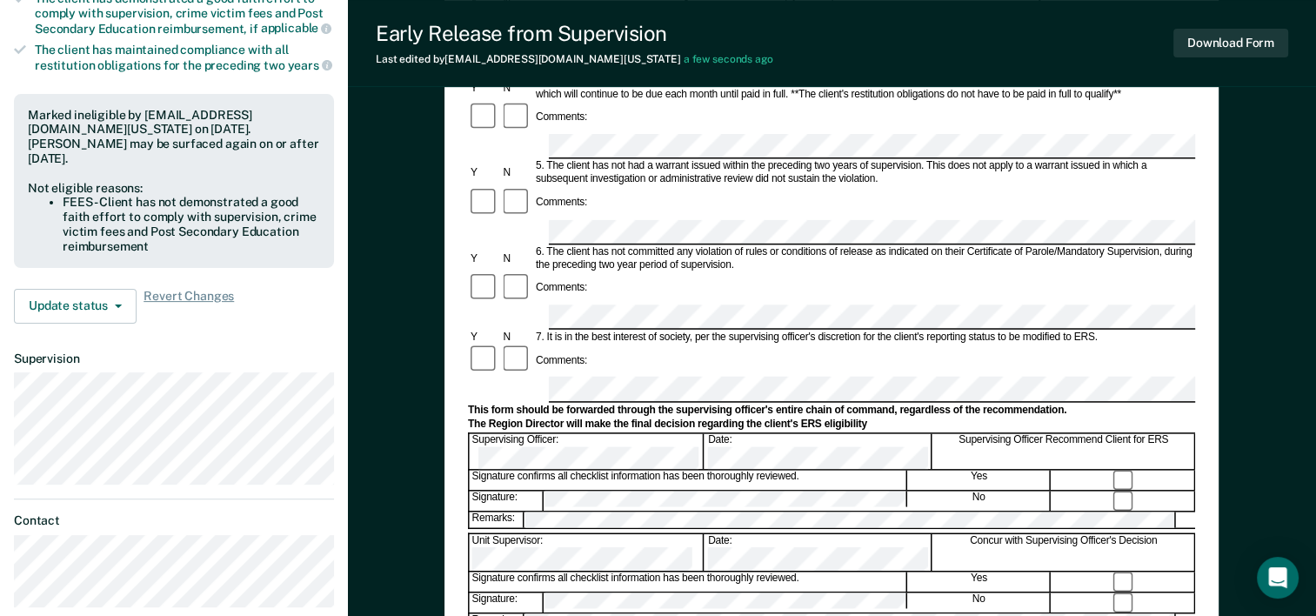
scroll to position [522, 0]
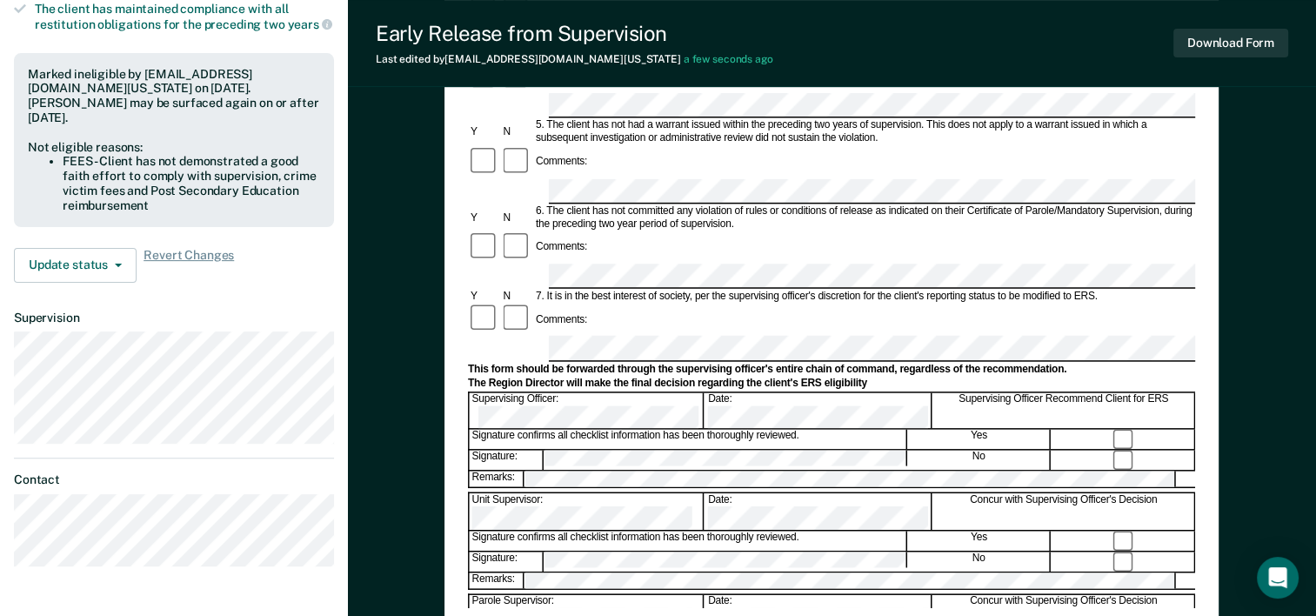
click at [1235, 393] on div "Early Release from Supervision (ERS) Checklist, Recommendation, and Determinati…" at bounding box center [832, 176] width 968 height 1181
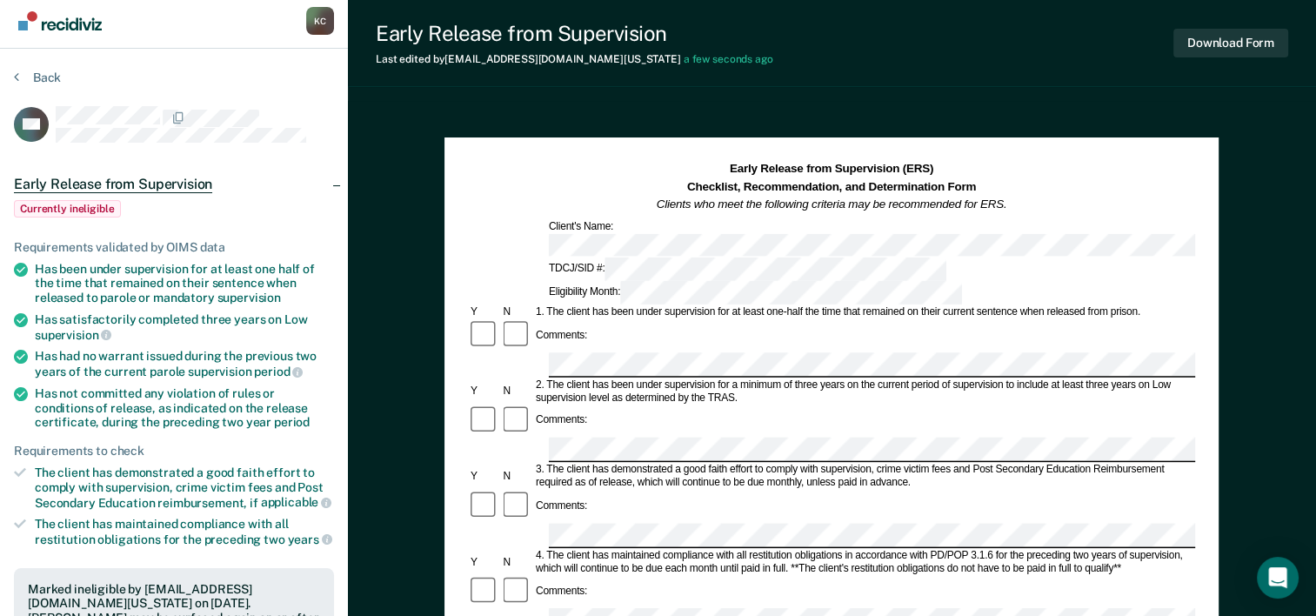
scroll to position [0, 0]
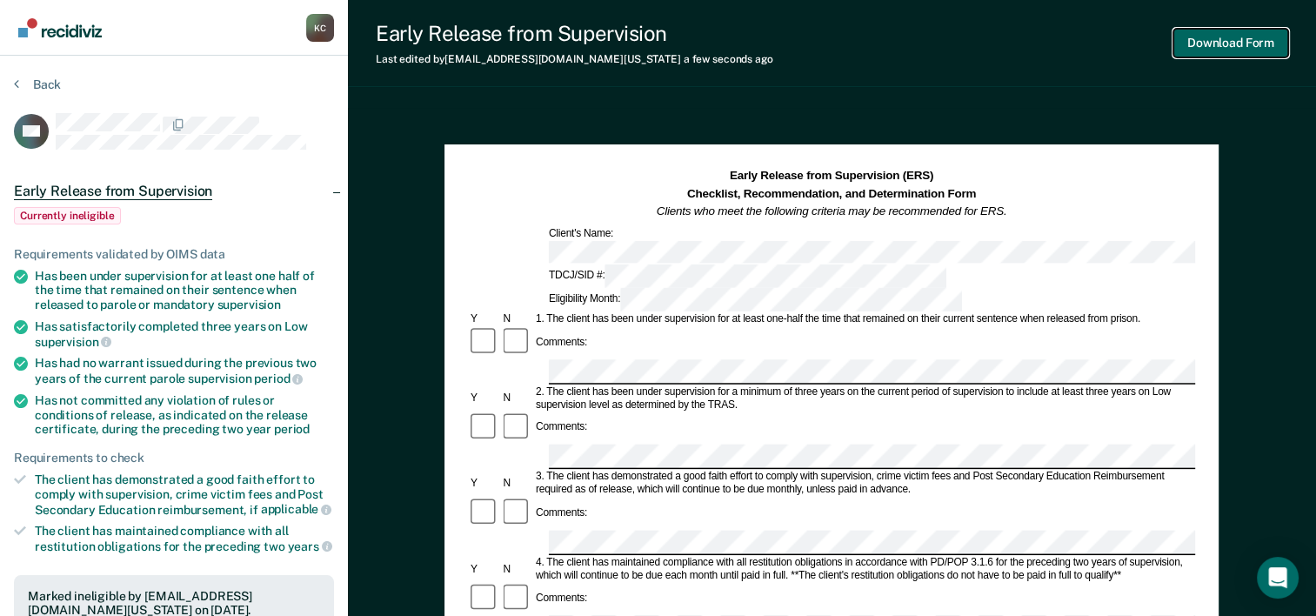
click at [1249, 52] on button "Download Form" at bounding box center [1230, 43] width 115 height 29
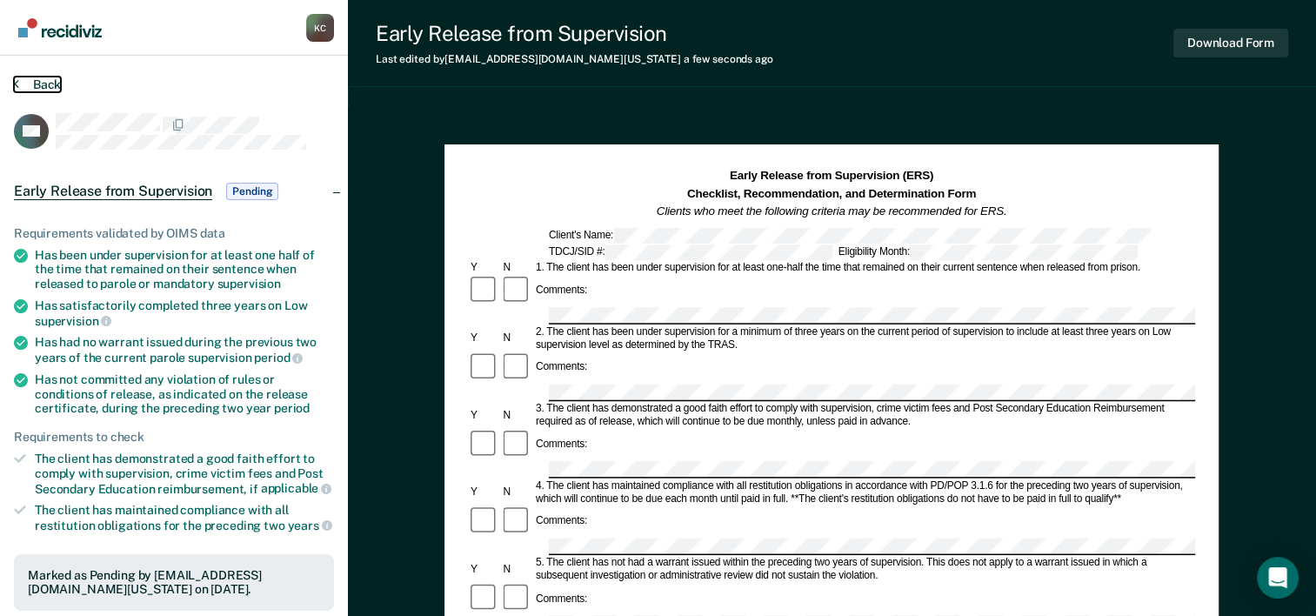
click at [44, 80] on button "Back" at bounding box center [37, 85] width 47 height 16
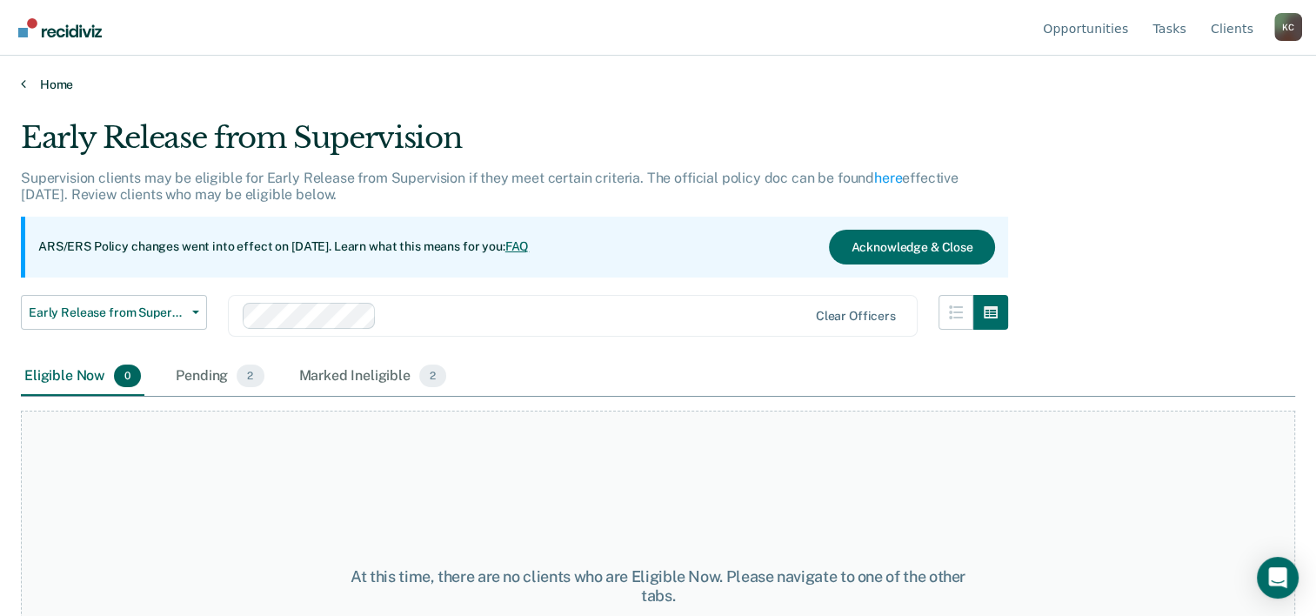
click at [21, 90] on icon at bounding box center [23, 84] width 5 height 14
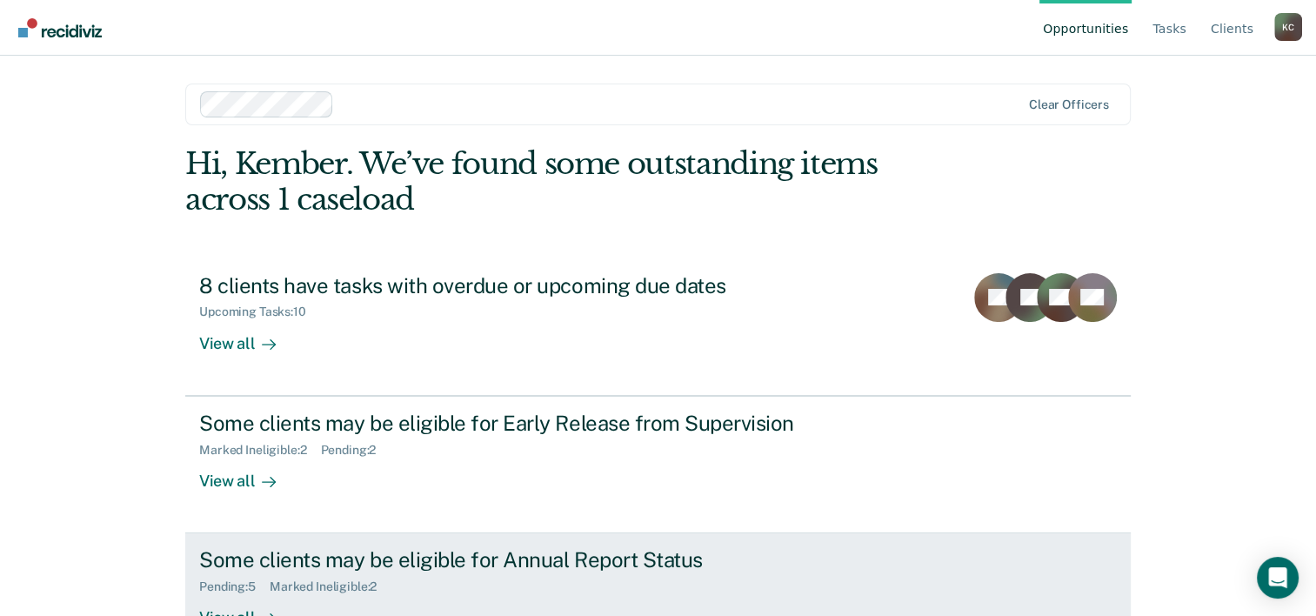
click at [479, 557] on div "Some clients may be eligible for Annual Report Status" at bounding box center [504, 559] width 610 height 25
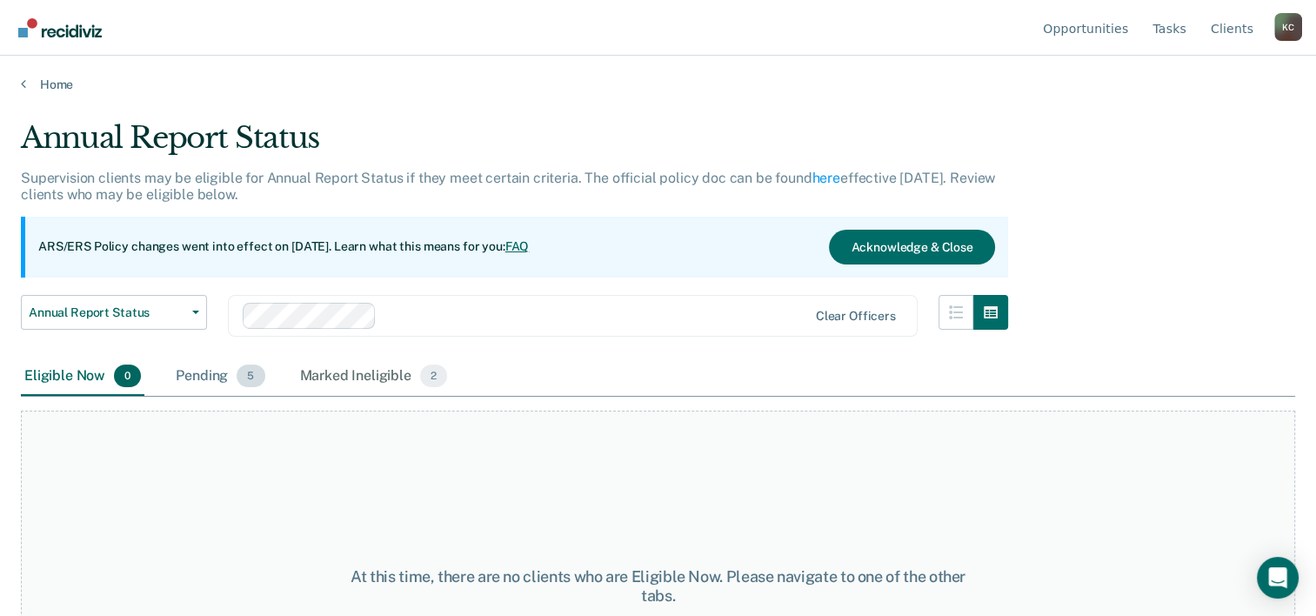
click at [226, 379] on div "Pending 5" at bounding box center [220, 376] width 96 height 38
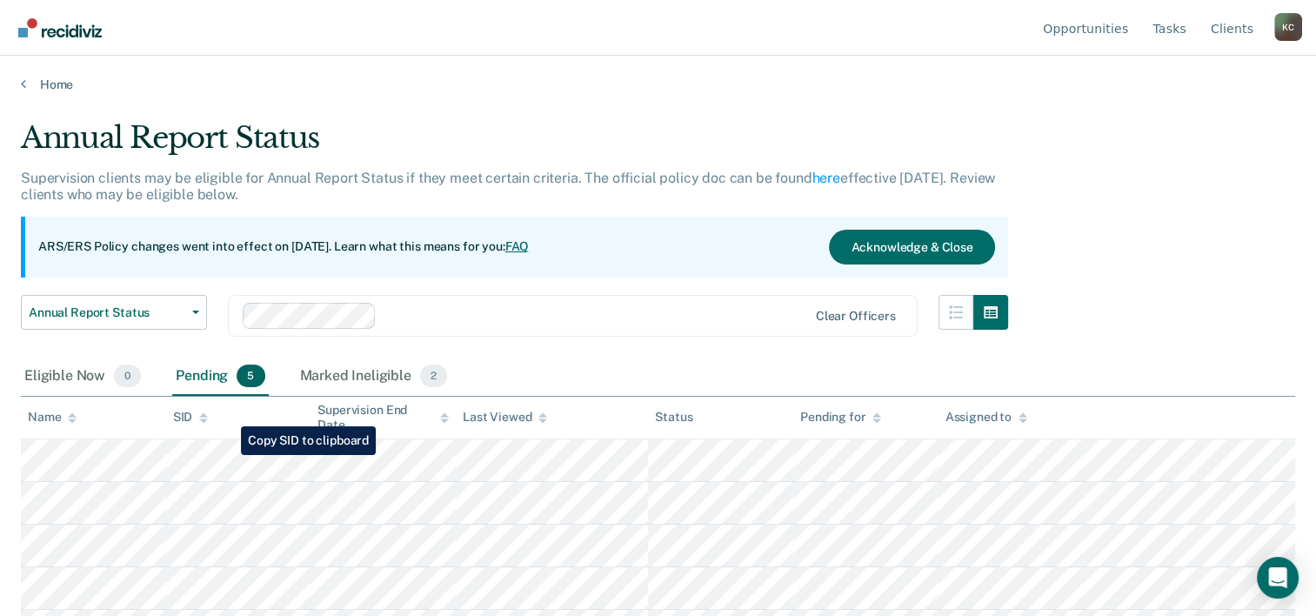
scroll to position [35, 0]
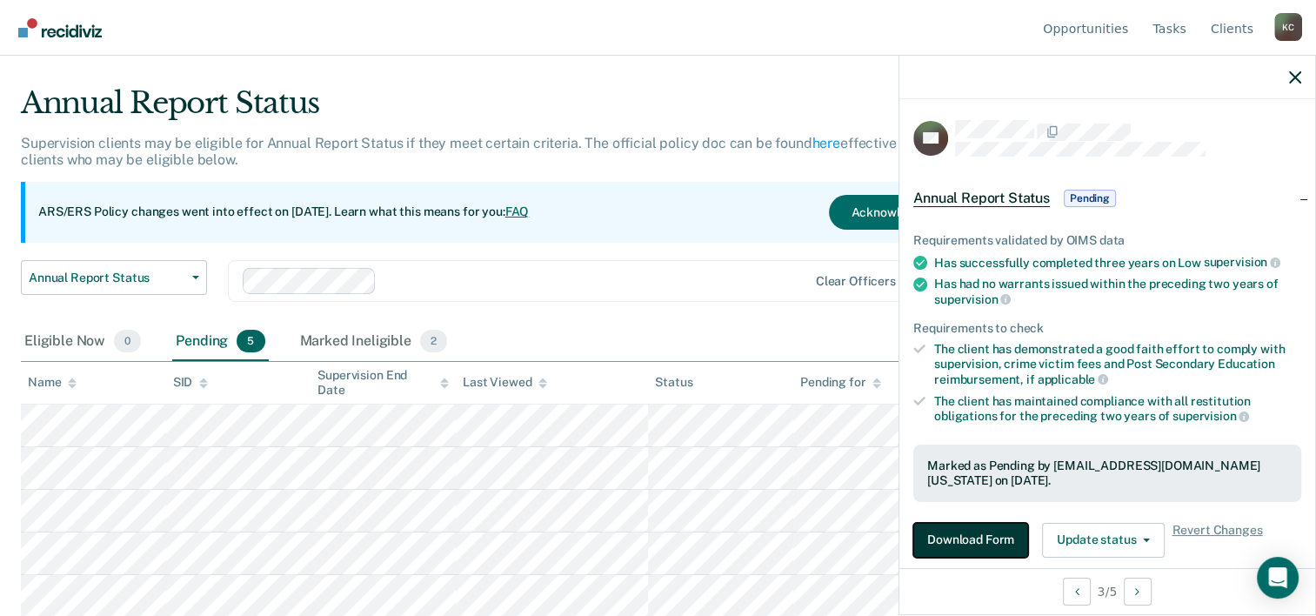
click at [963, 527] on button "Download Form" at bounding box center [970, 540] width 115 height 35
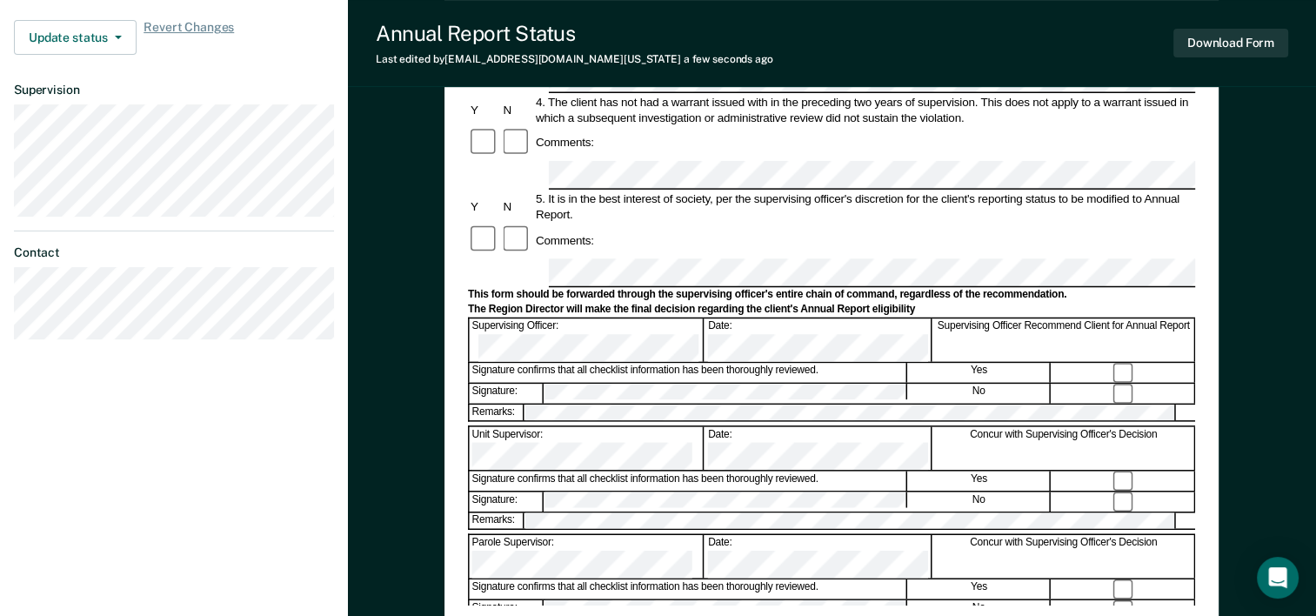
scroll to position [609, 0]
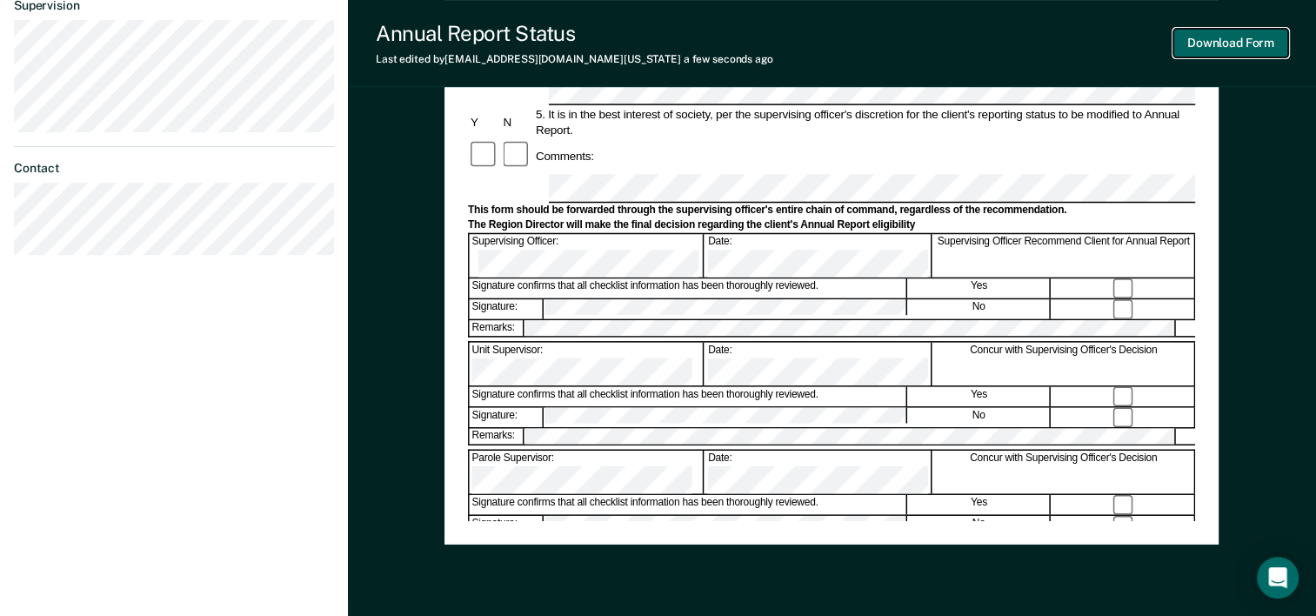
click at [1230, 35] on button "Download Form" at bounding box center [1230, 43] width 115 height 29
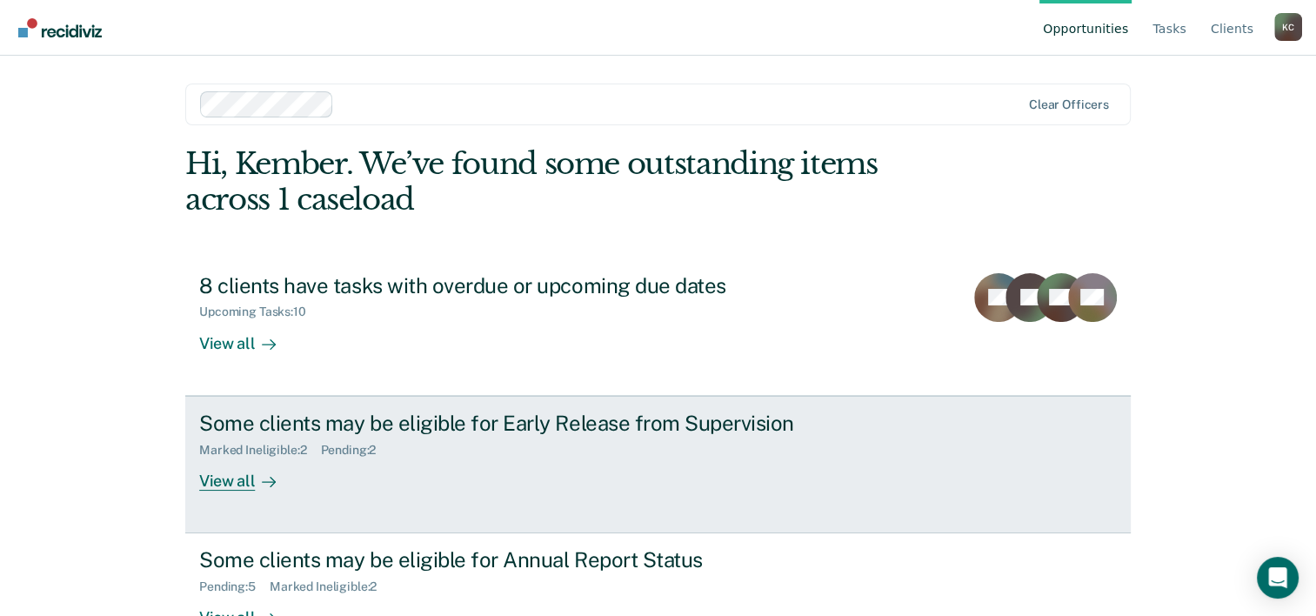
click at [717, 481] on div "Some clients may be eligible for Early Release from Supervision Marked Ineligib…" at bounding box center [525, 450] width 652 height 80
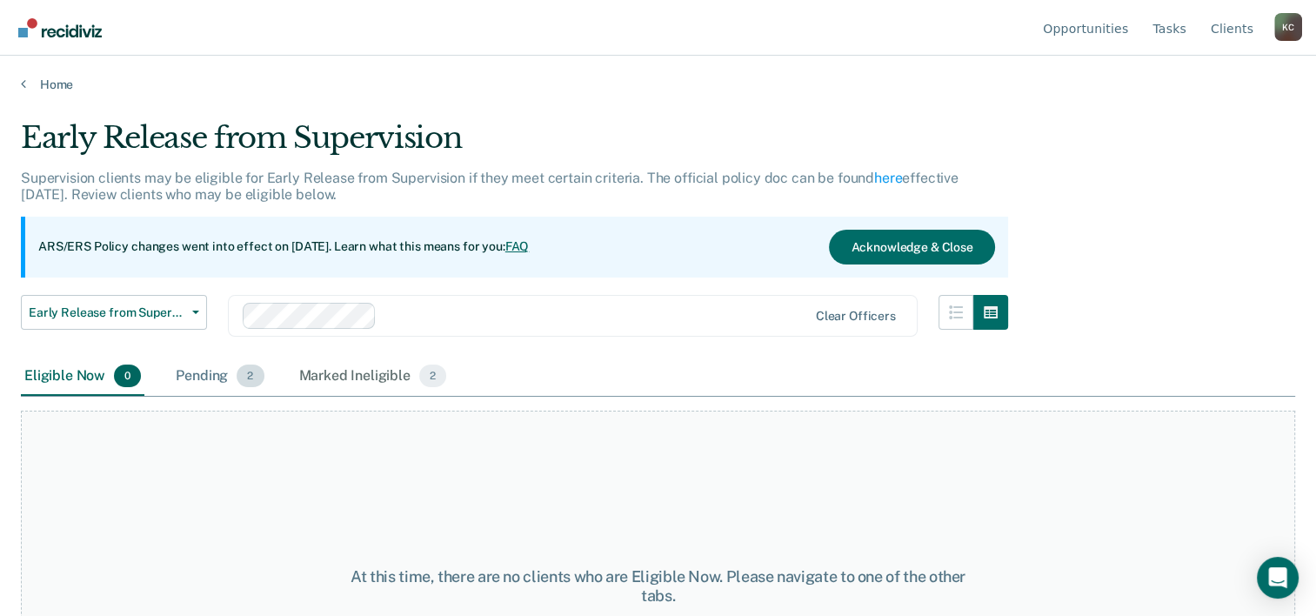
click at [233, 364] on div "Pending 2" at bounding box center [219, 376] width 95 height 38
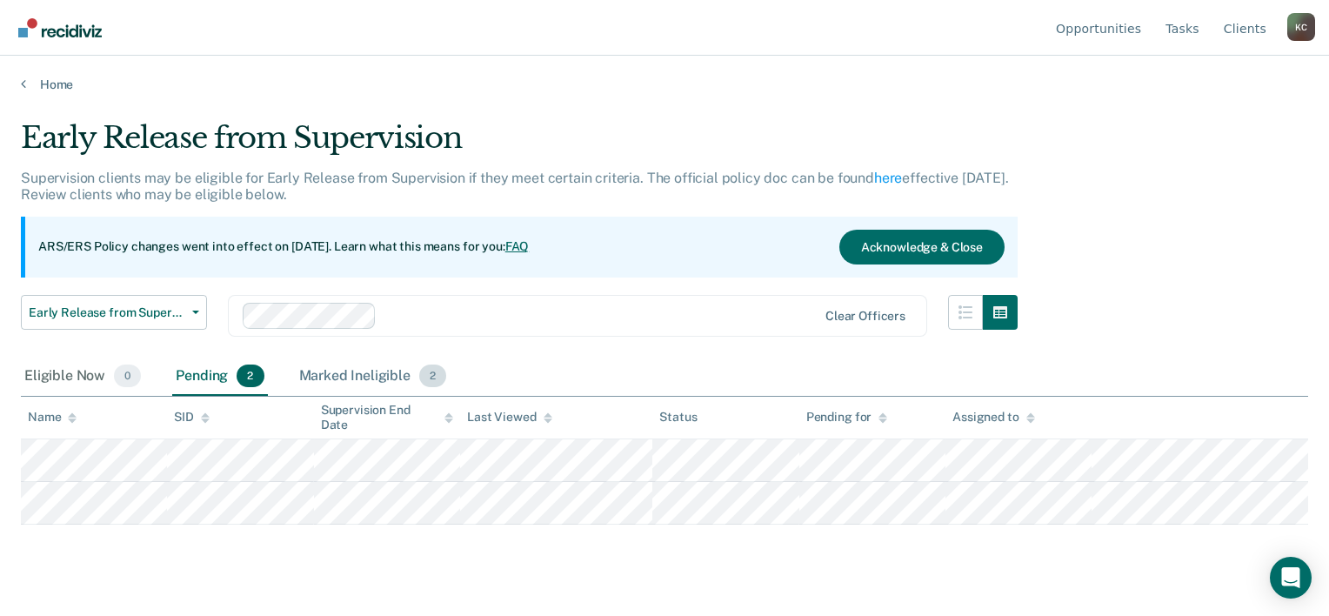
click at [363, 376] on div "Marked Ineligible 2" at bounding box center [373, 376] width 155 height 38
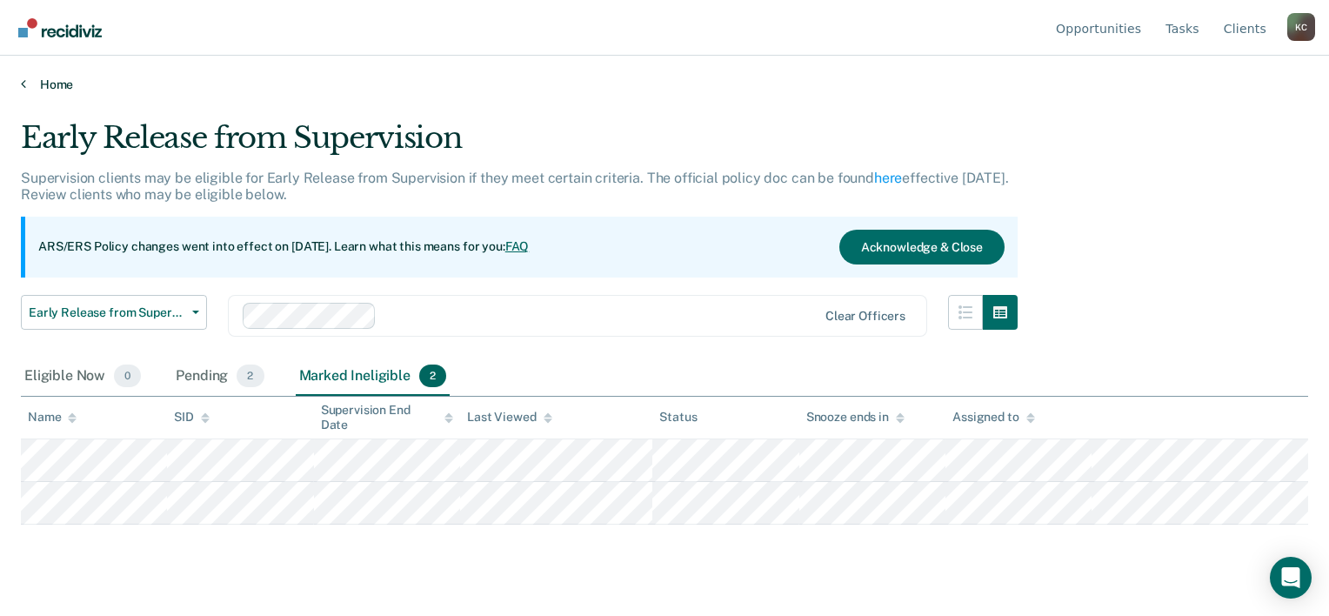
click at [46, 87] on link "Home" at bounding box center [664, 85] width 1287 height 16
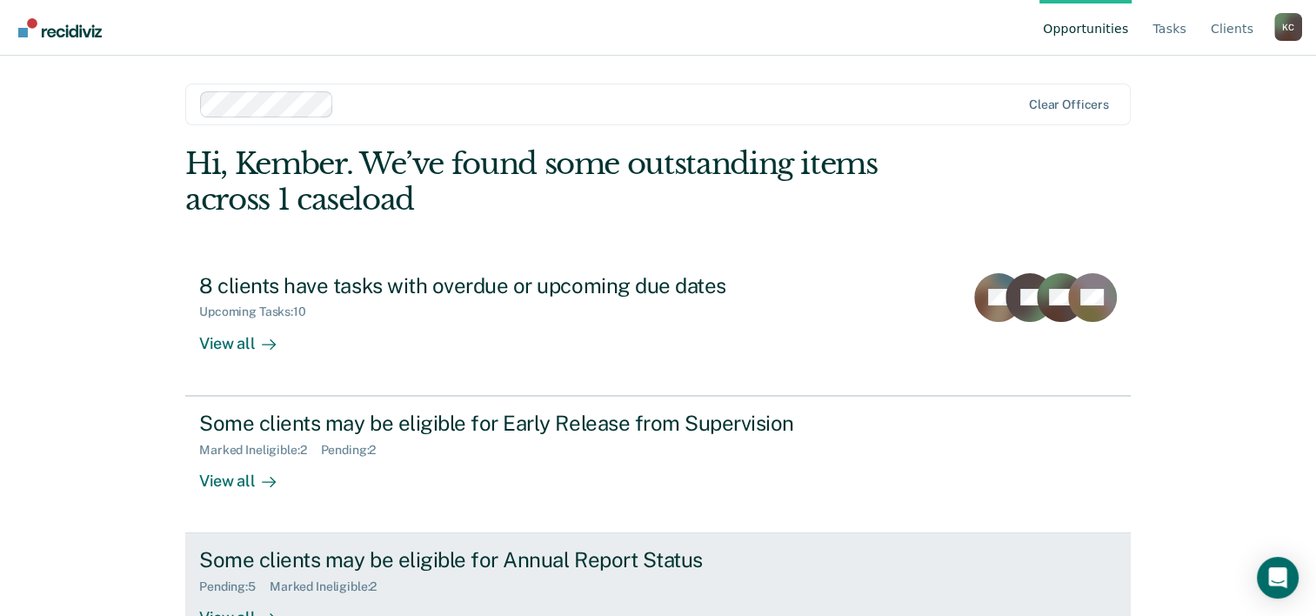
click at [400, 548] on div "Some clients may be eligible for Annual Report Status" at bounding box center [504, 559] width 610 height 25
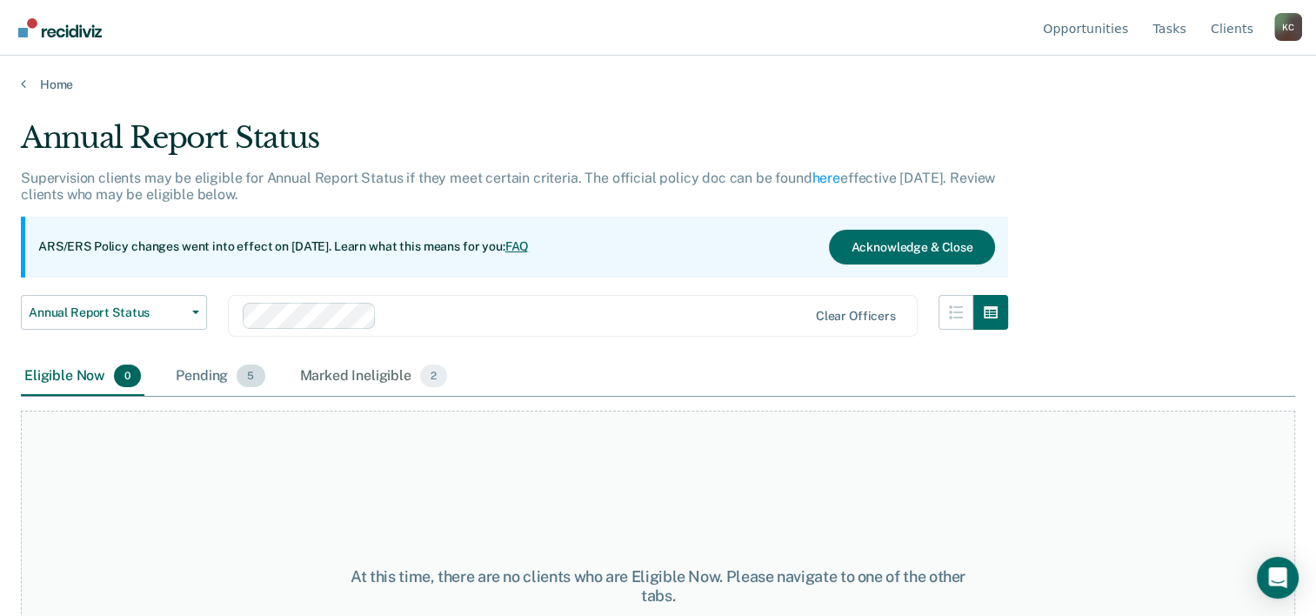
click at [193, 365] on div "Pending 5" at bounding box center [220, 376] width 96 height 38
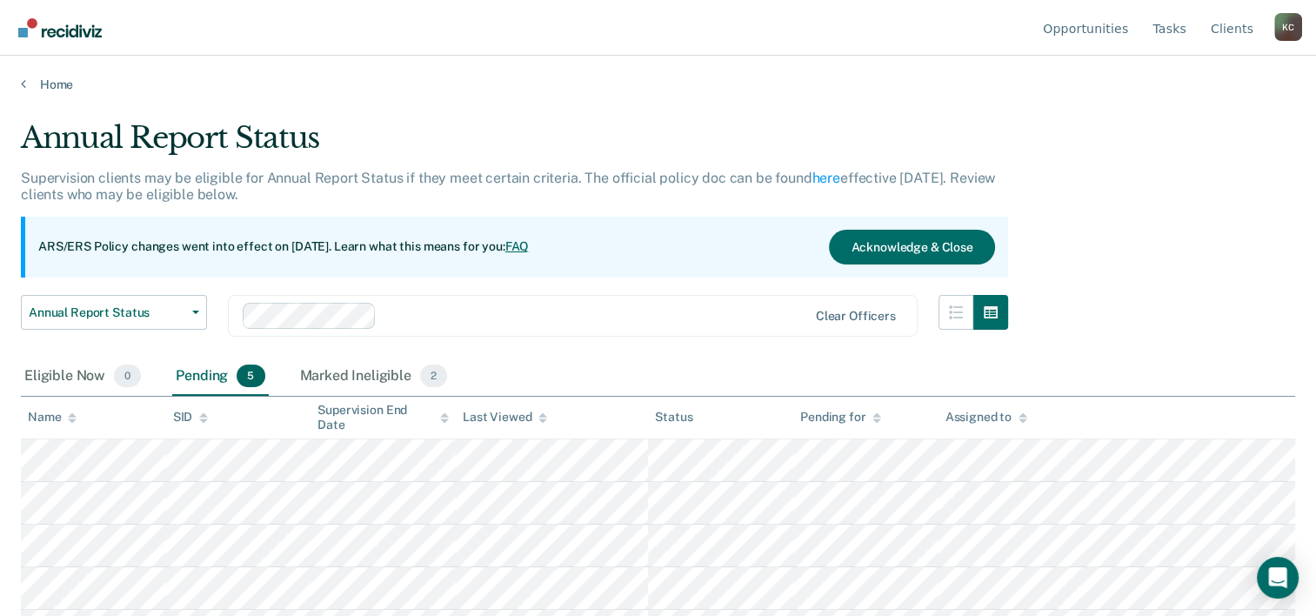
scroll to position [35, 0]
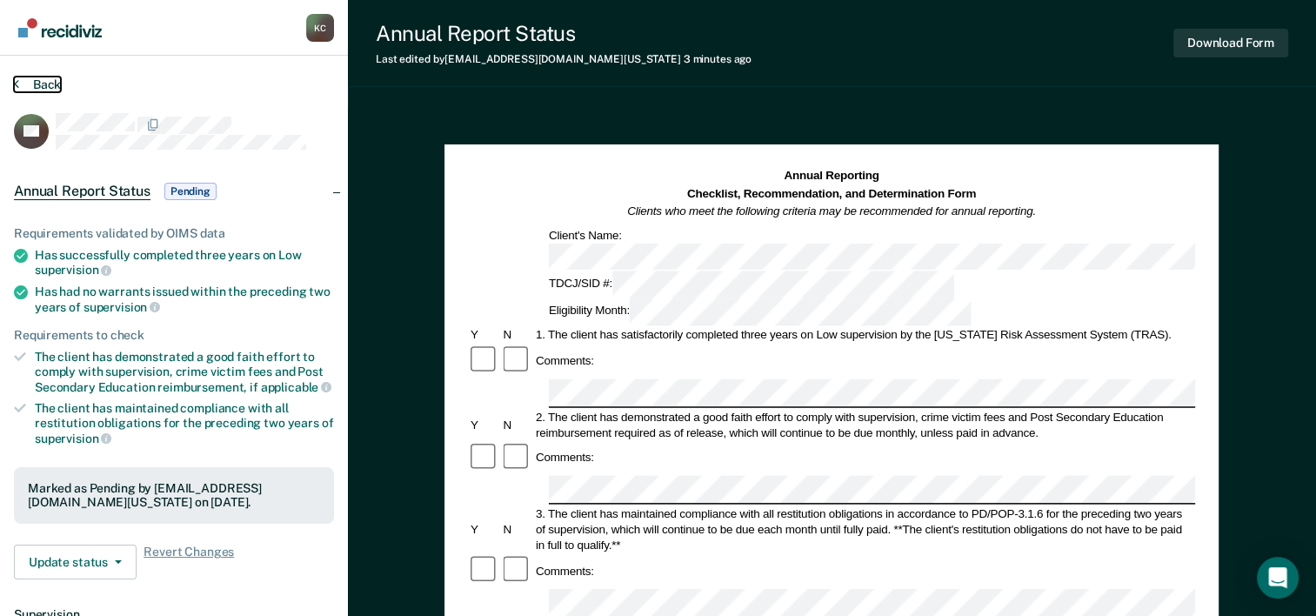
click at [42, 86] on button "Back" at bounding box center [37, 85] width 47 height 16
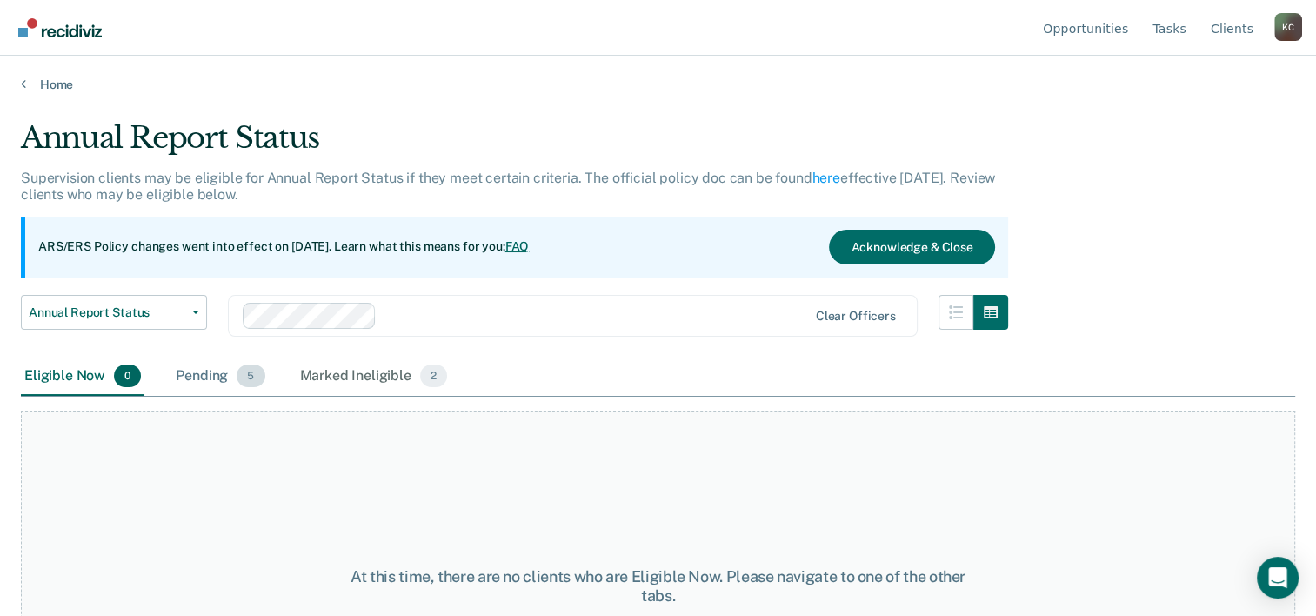
click at [198, 365] on div "Pending 5" at bounding box center [220, 376] width 96 height 38
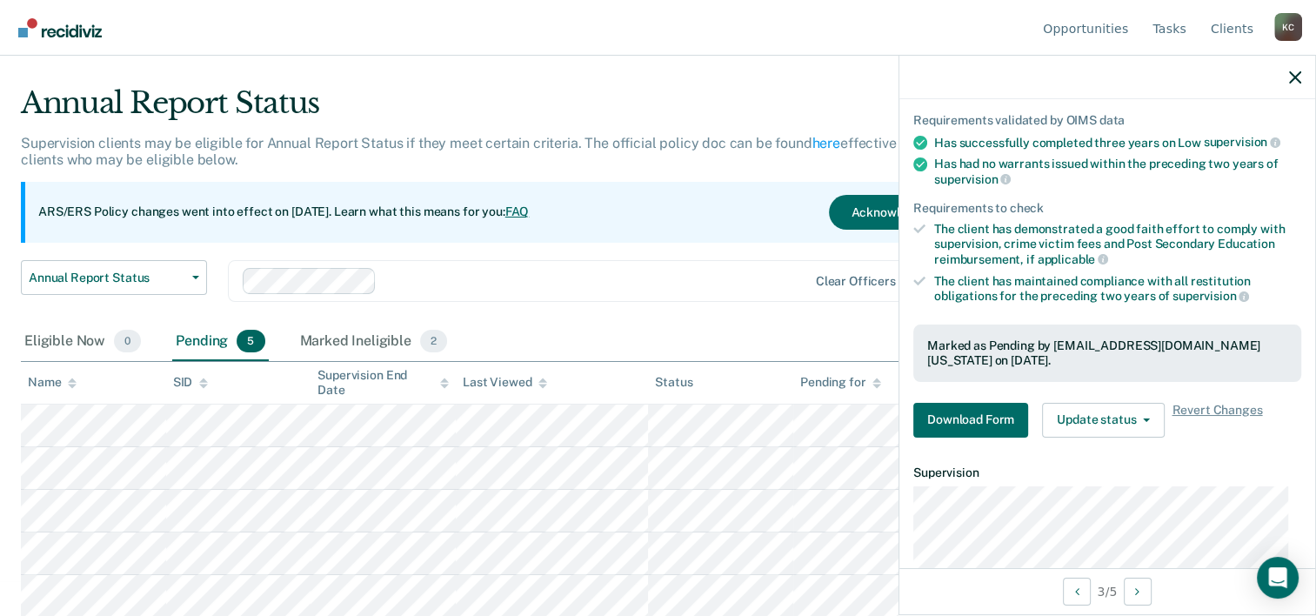
scroll to position [303, 0]
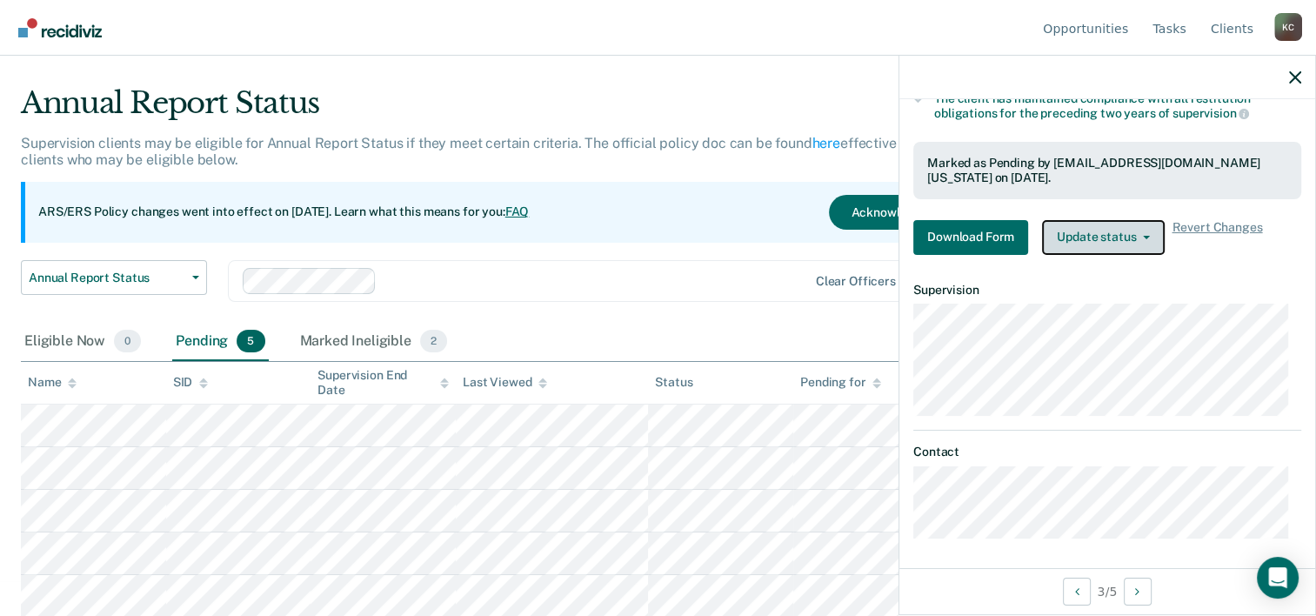
click at [1131, 226] on button "Update status" at bounding box center [1103, 237] width 123 height 35
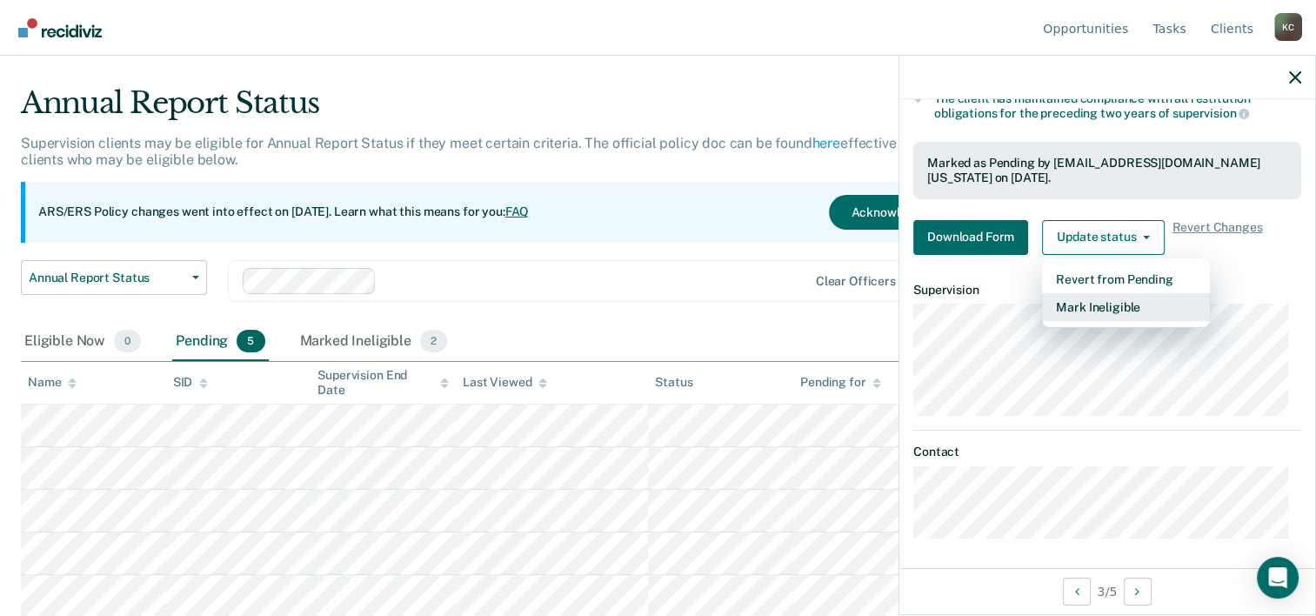
click at [1117, 293] on button "Mark Ineligible" at bounding box center [1126, 307] width 168 height 28
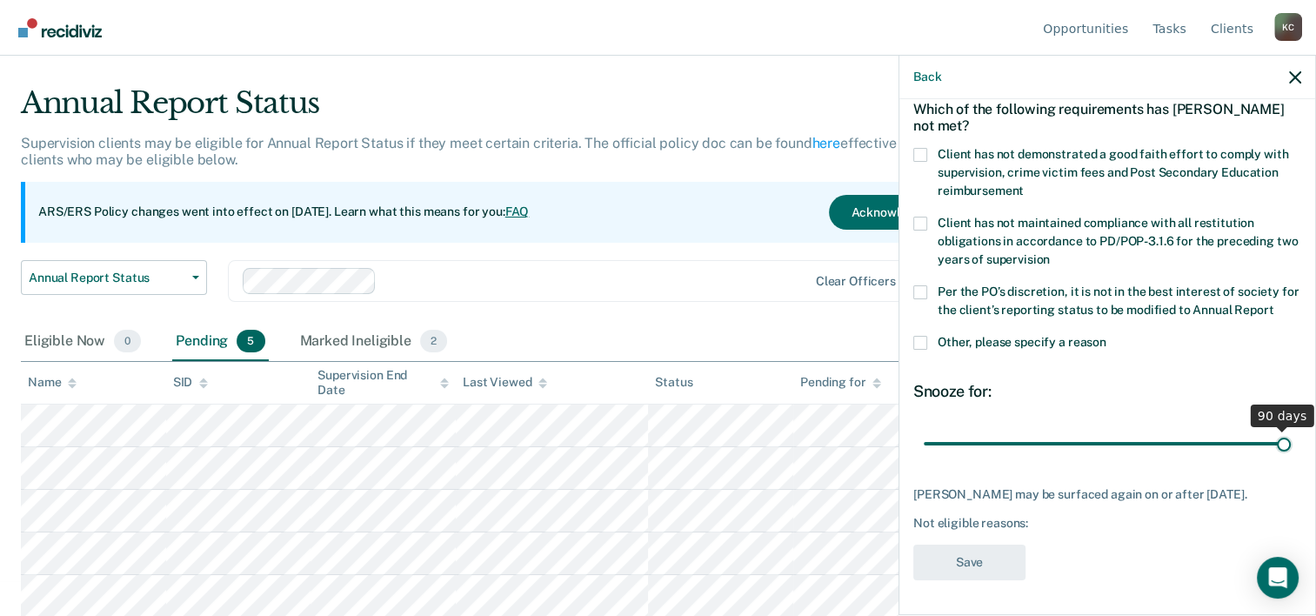
drag, startPoint x: 1037, startPoint y: 442, endPoint x: 1293, endPoint y: 437, distance: 255.7
type input "90"
click at [1291, 437] on input "range" at bounding box center [1107, 444] width 367 height 30
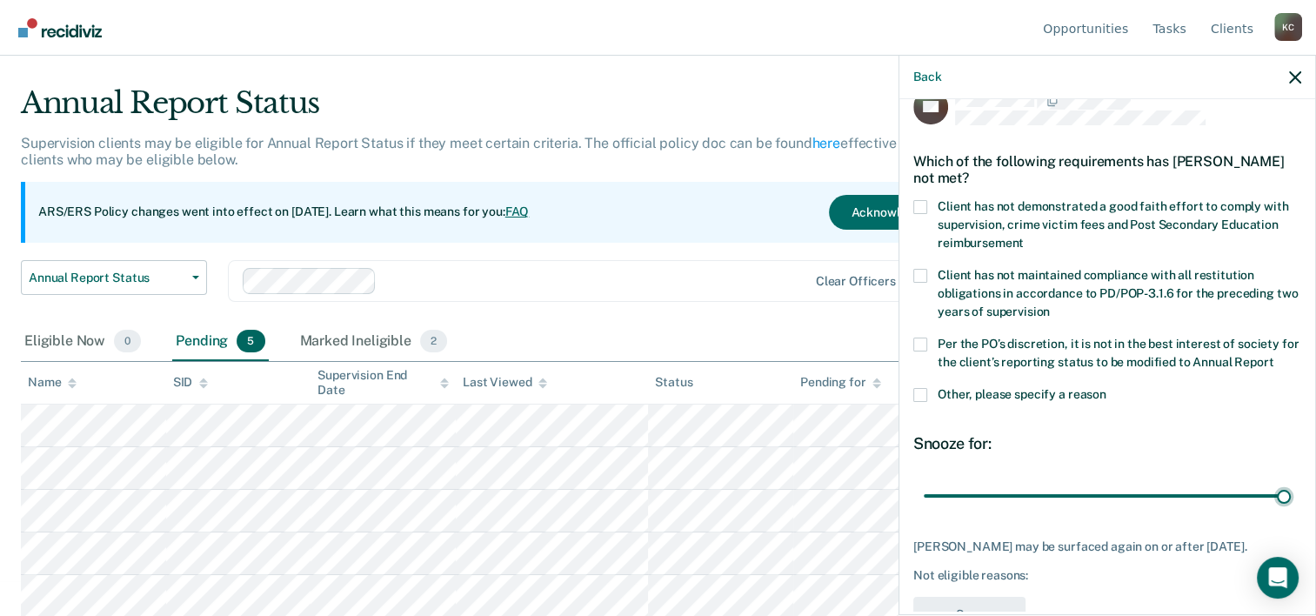
scroll to position [12, 0]
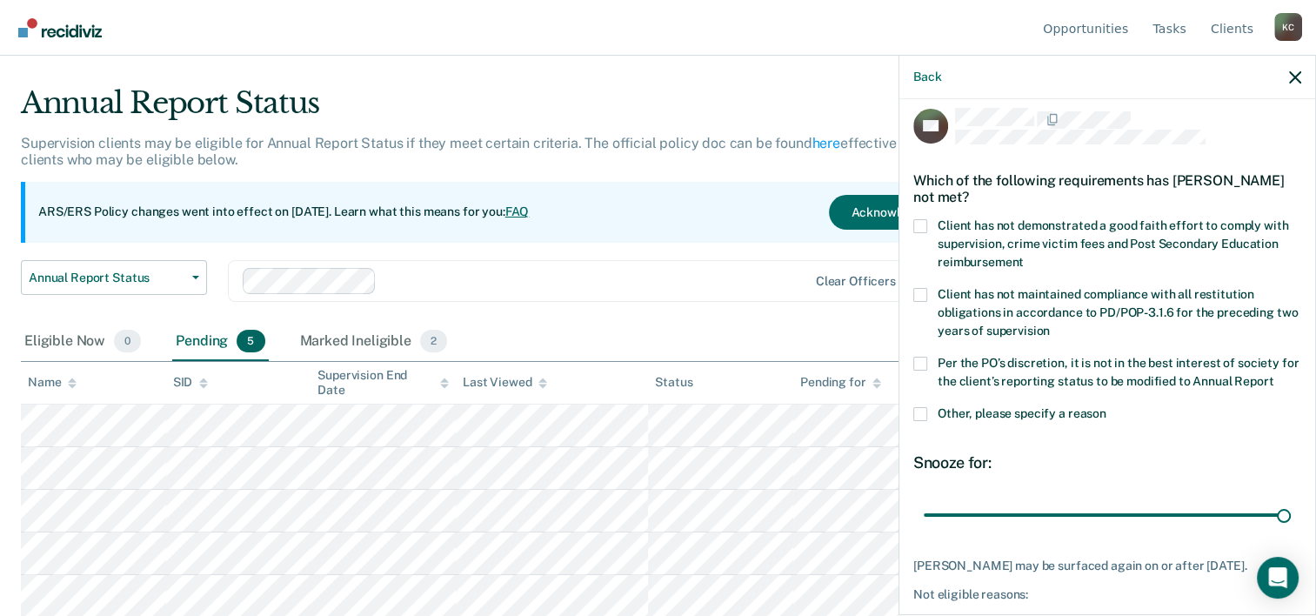
click at [929, 425] on label "Other, please specify a reason" at bounding box center [1107, 416] width 388 height 18
click at [1106, 407] on input "Other, please specify a reason" at bounding box center [1106, 407] width 0 height 0
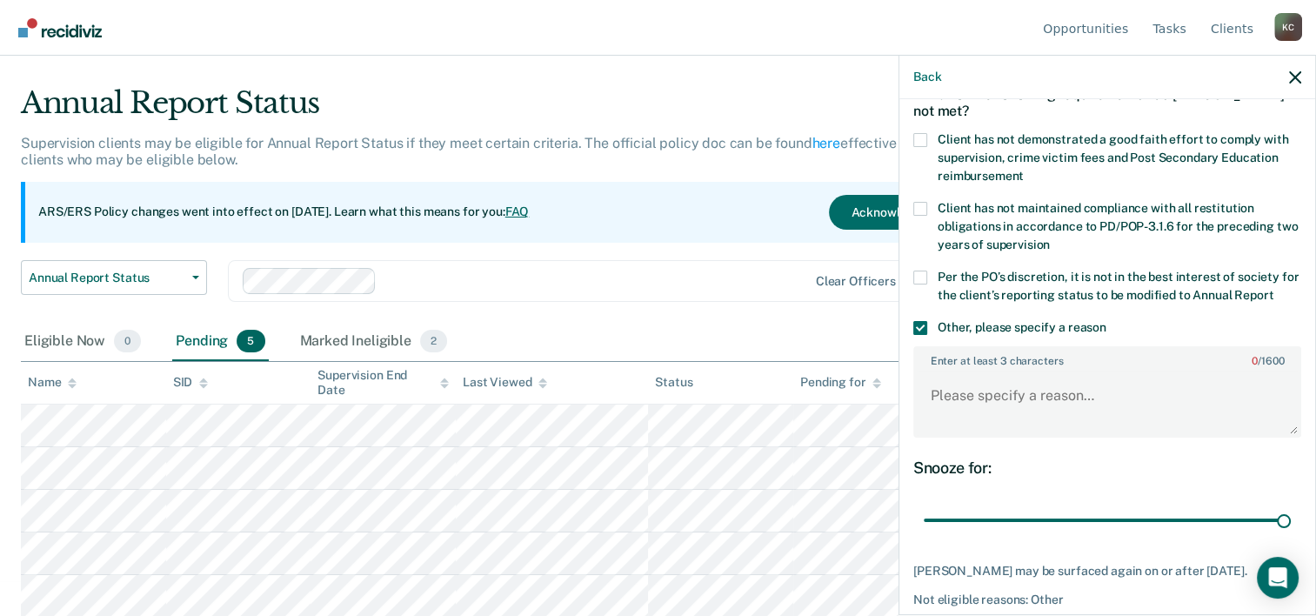
scroll to position [99, 0]
click at [1054, 413] on textarea "Enter at least 3 characters 0 / 1600" at bounding box center [1107, 402] width 384 height 64
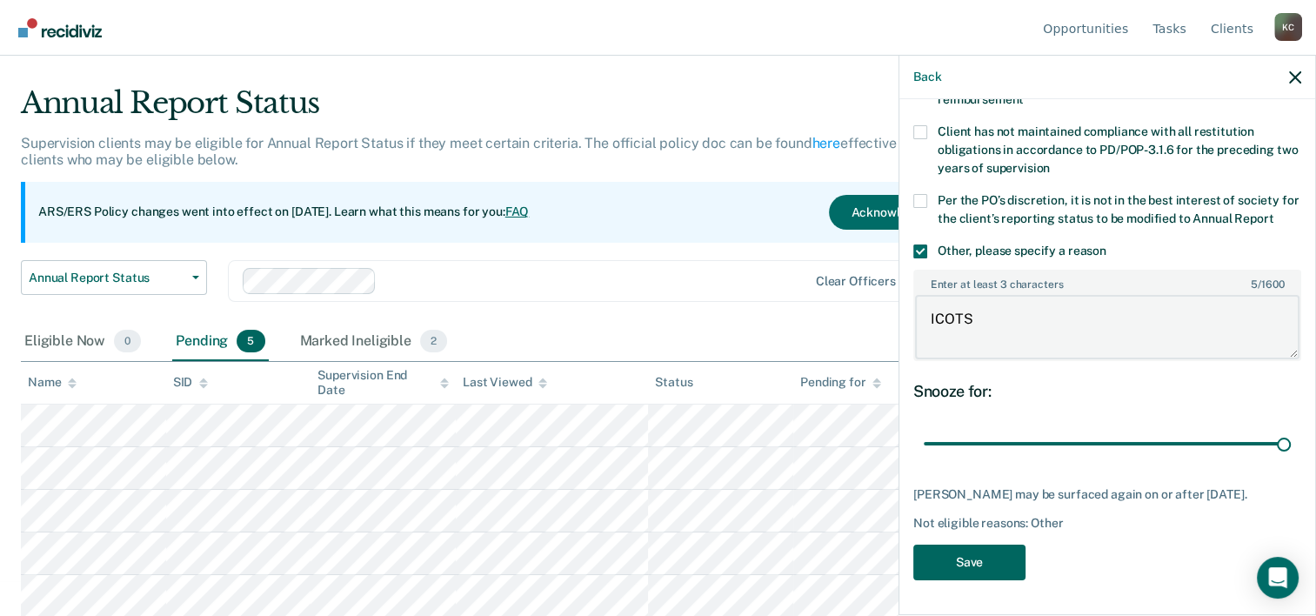
type textarea "ICOTS"
click at [991, 560] on button "Save" at bounding box center [969, 562] width 112 height 36
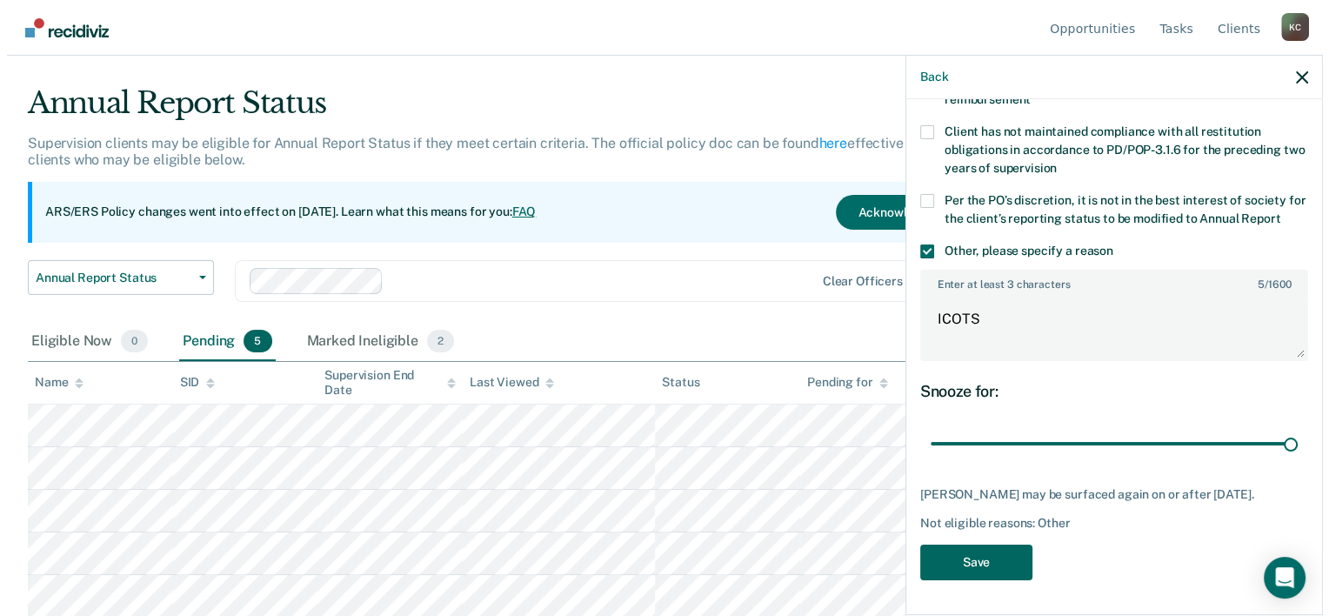
scroll to position [0, 0]
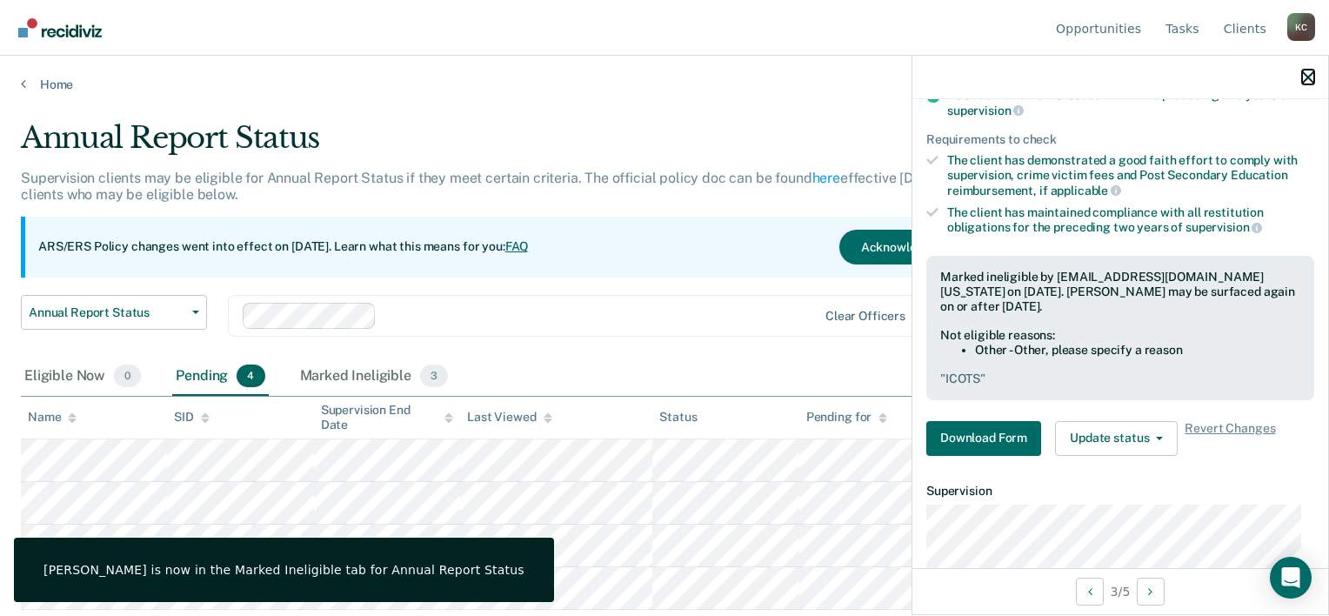
click at [1312, 77] on icon "button" at bounding box center [1308, 77] width 12 height 12
